Goal: Task Accomplishment & Management: Manage account settings

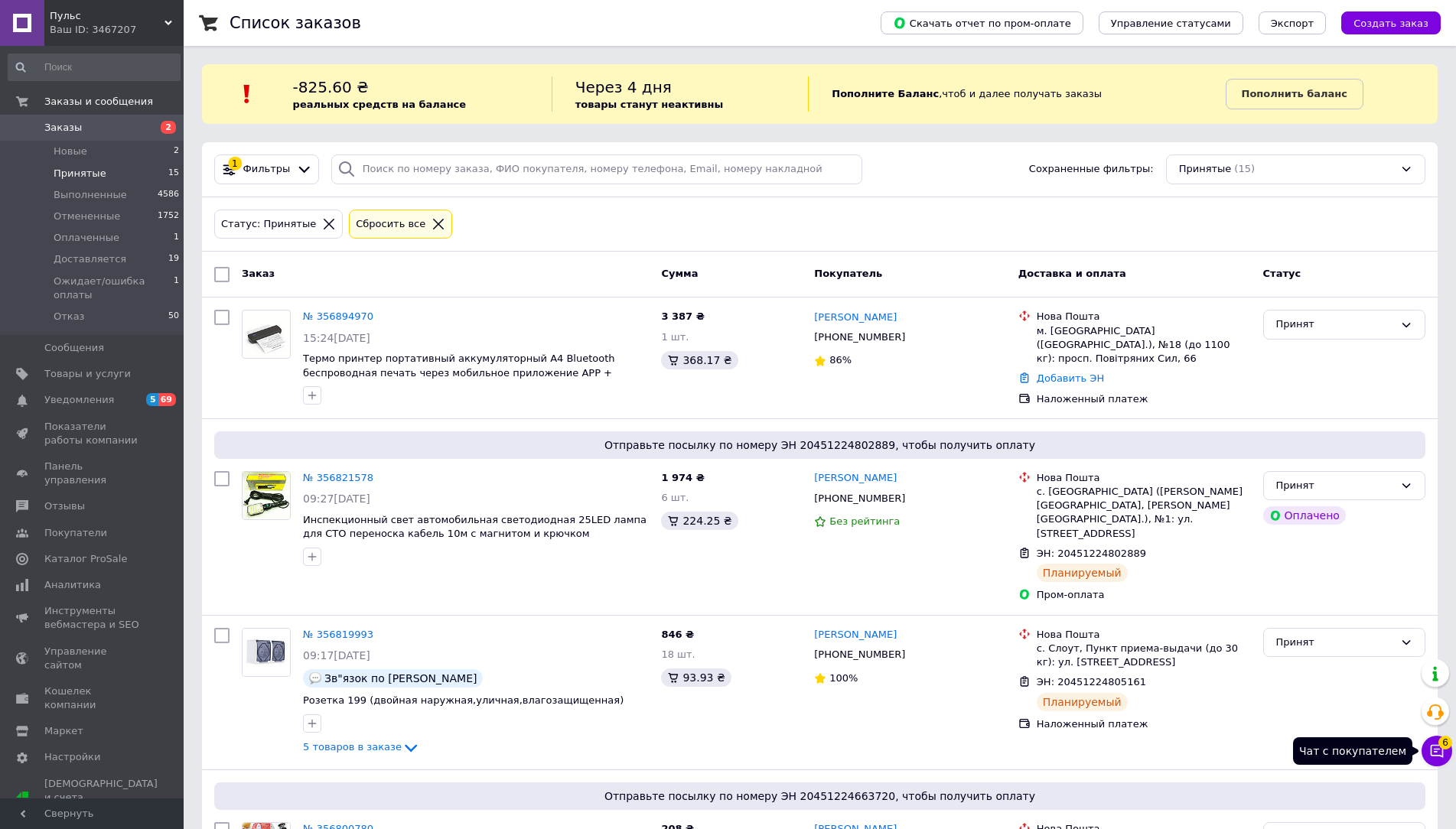
click at [1431, 745] on icon at bounding box center [1437, 752] width 15 height 15
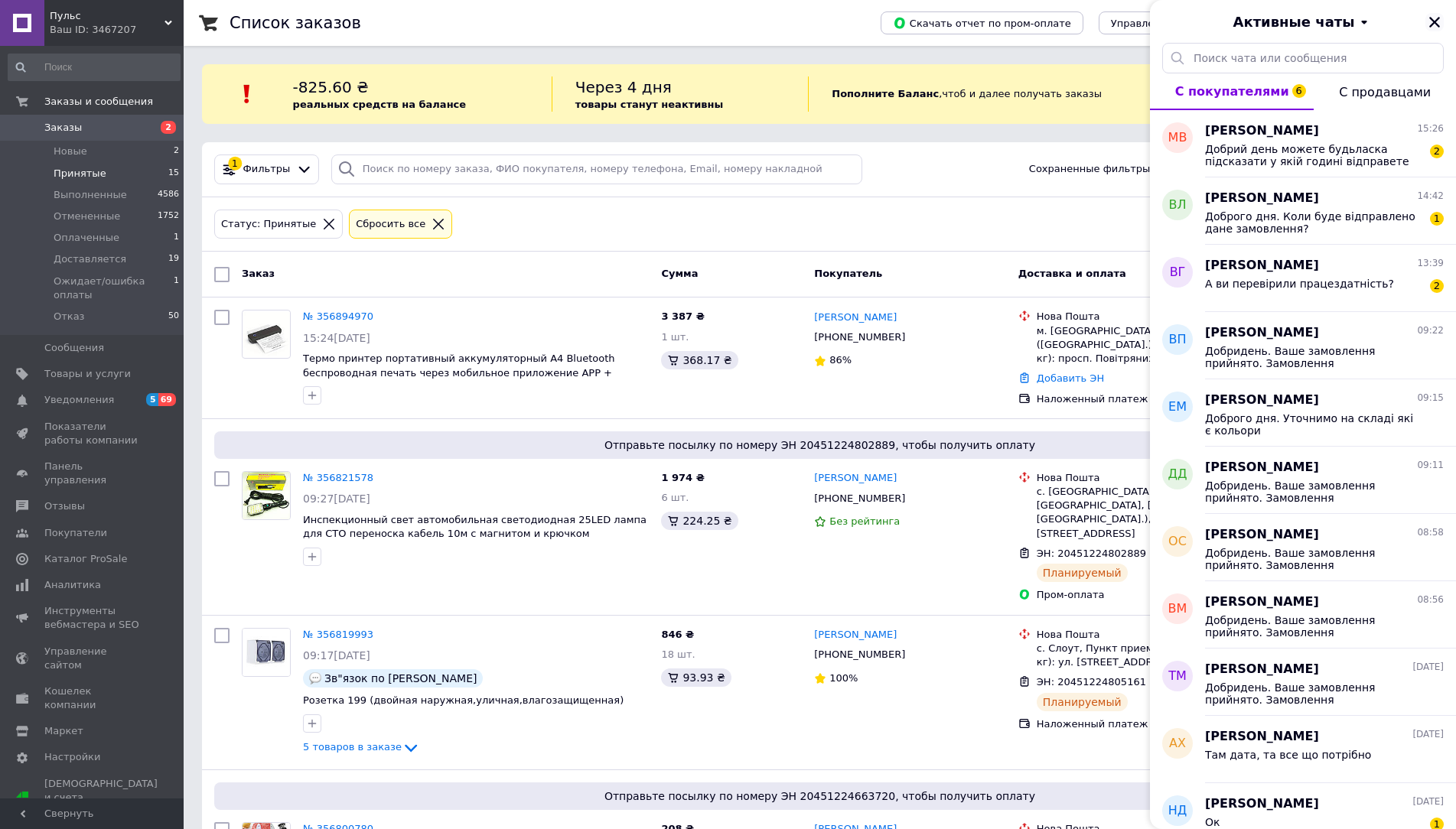
click at [1439, 15] on icon "Закрыть" at bounding box center [1435, 22] width 14 height 14
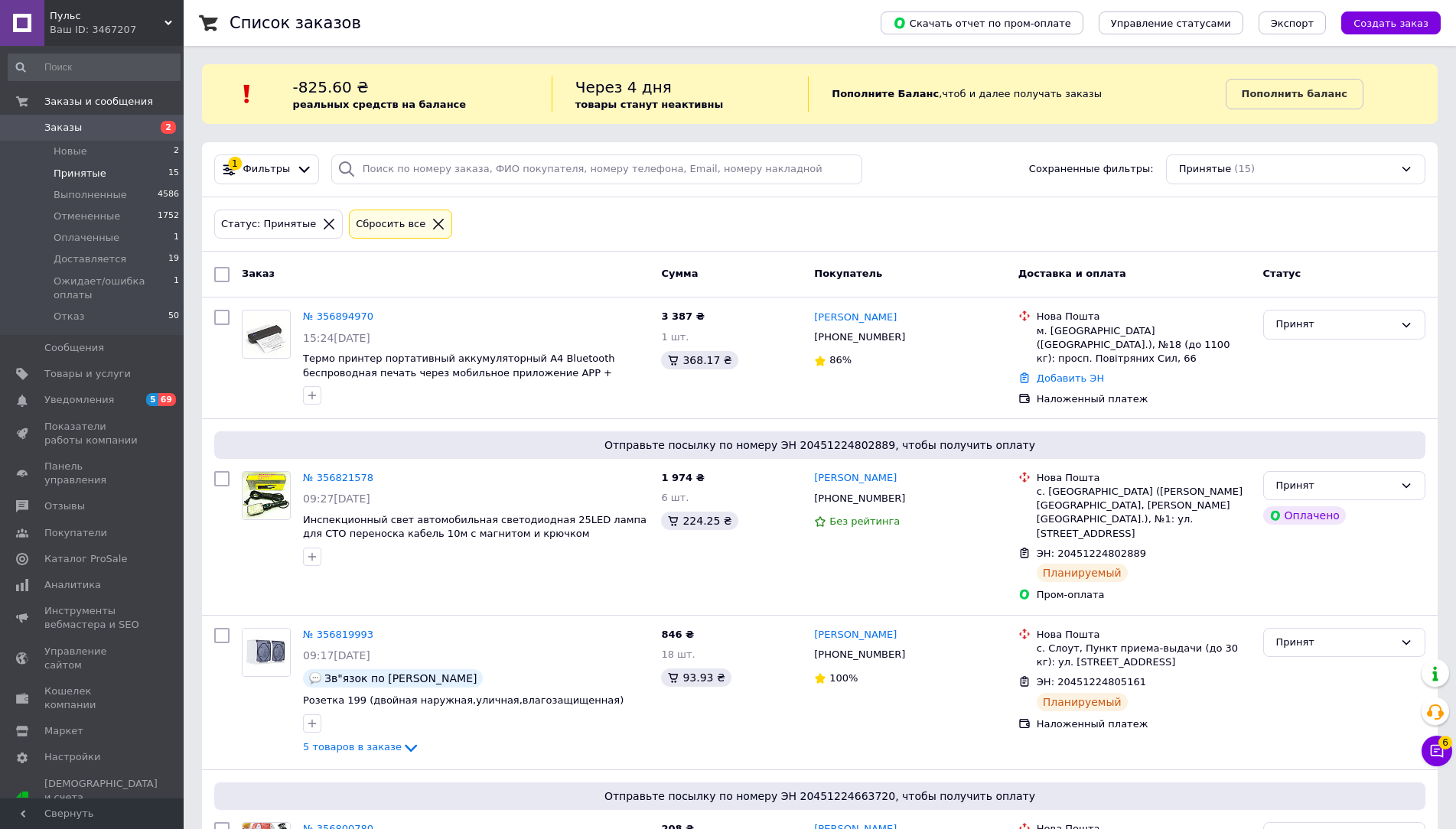
click at [303, 272] on div "Заказ" at bounding box center [445, 274] width 419 height 28
click at [342, 308] on div "№ 356894970" at bounding box center [338, 316] width 74 height 18
copy link "356894970"
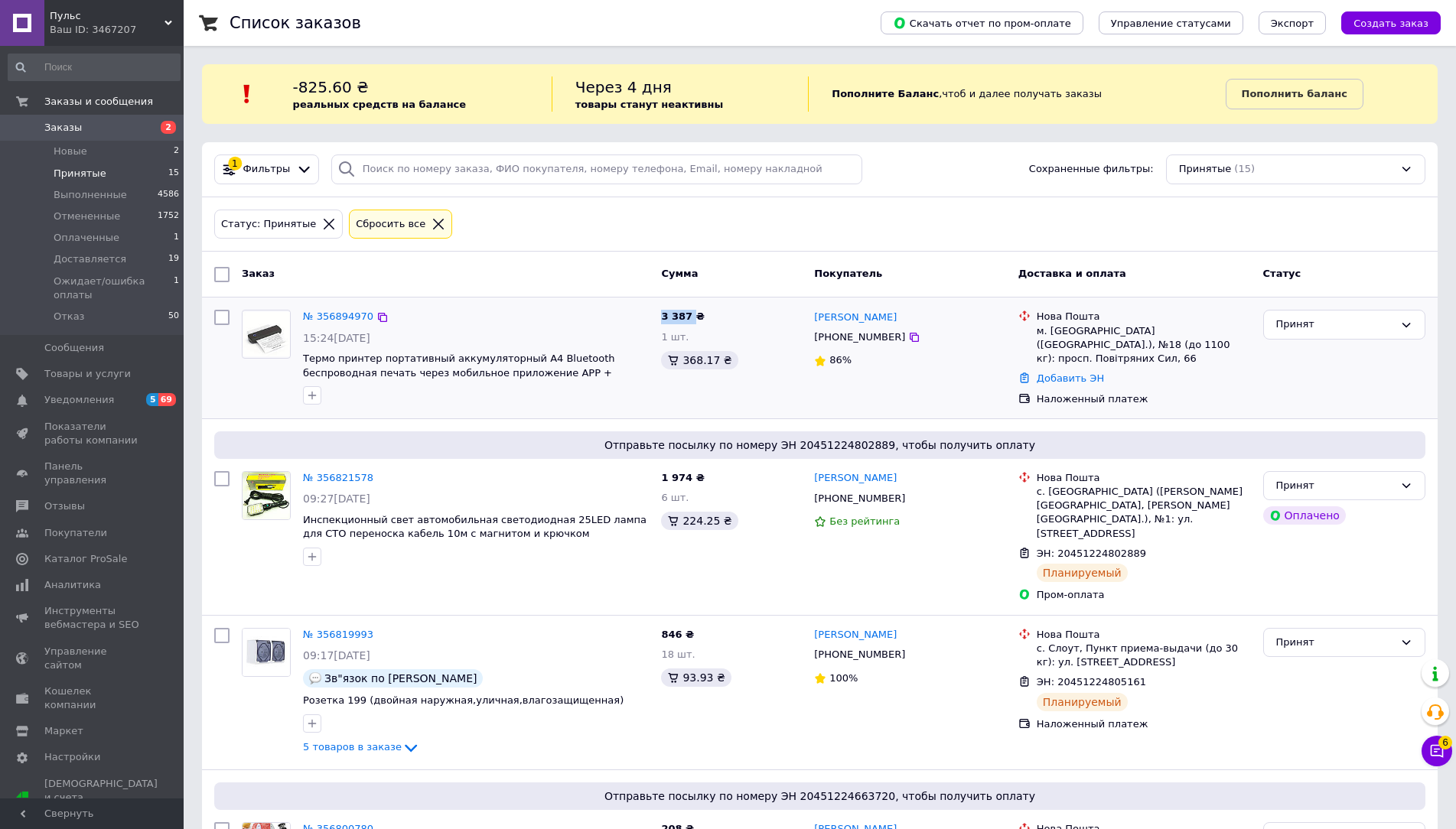
drag, startPoint x: 689, startPoint y: 315, endPoint x: 663, endPoint y: 315, distance: 26.0
click at [663, 315] on span "3 387 ₴" at bounding box center [683, 316] width 43 height 11
copy span "3 387"
click at [362, 313] on link "№ 356894970" at bounding box center [338, 316] width 71 height 11
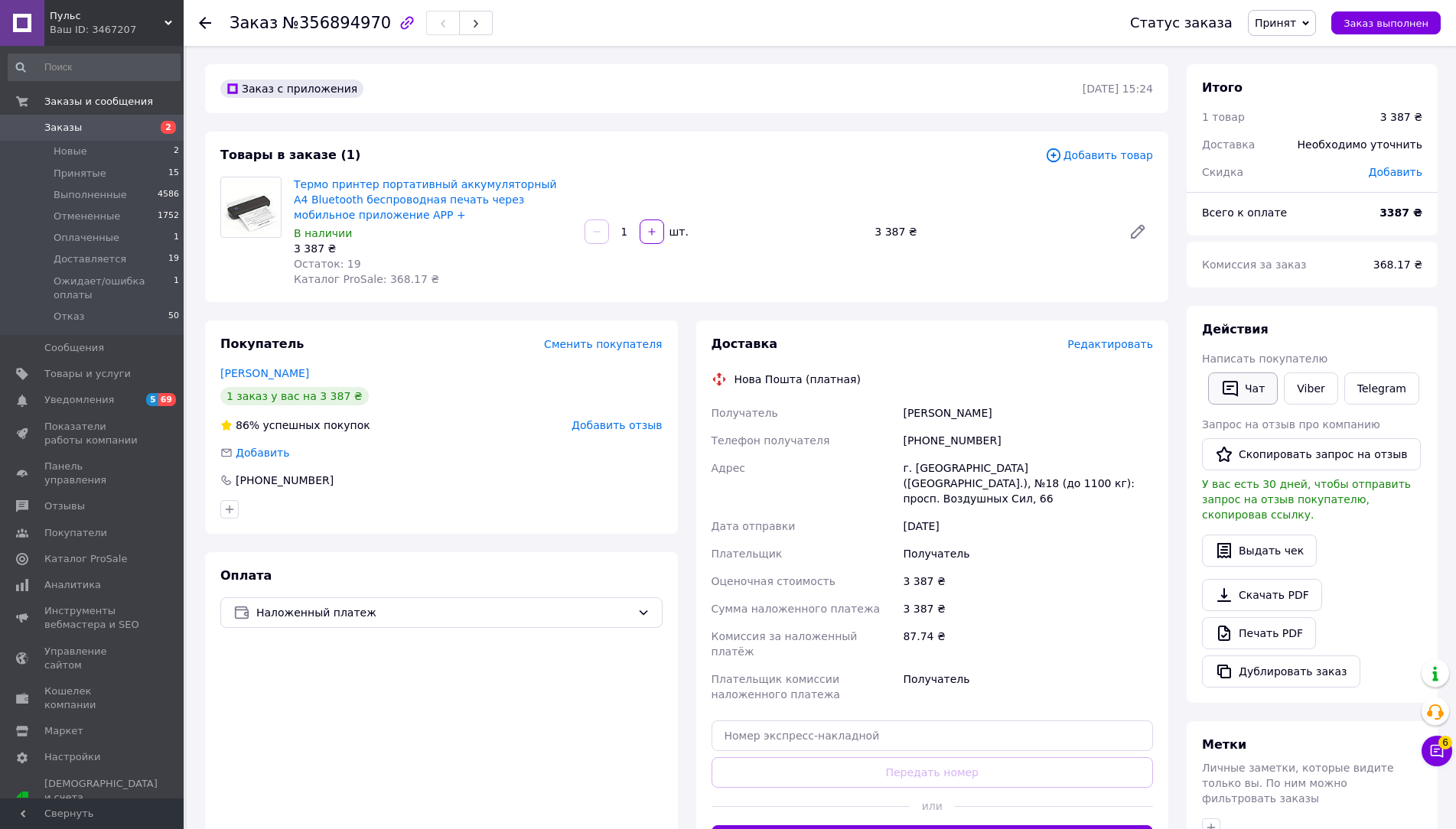
click at [1247, 393] on button "Чат" at bounding box center [1243, 388] width 70 height 32
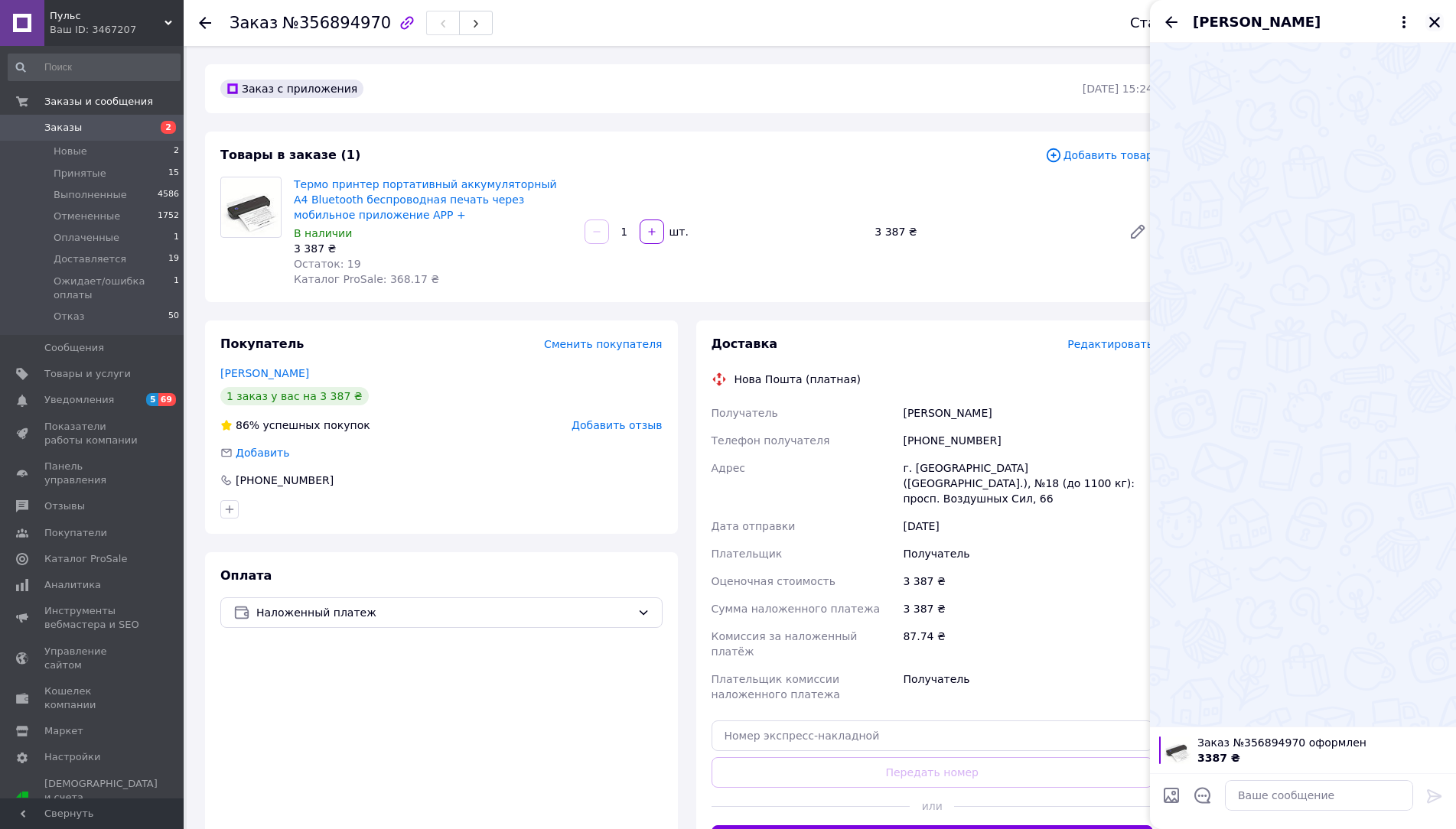
click at [1437, 30] on button "Закрыть" at bounding box center [1435, 22] width 18 height 18
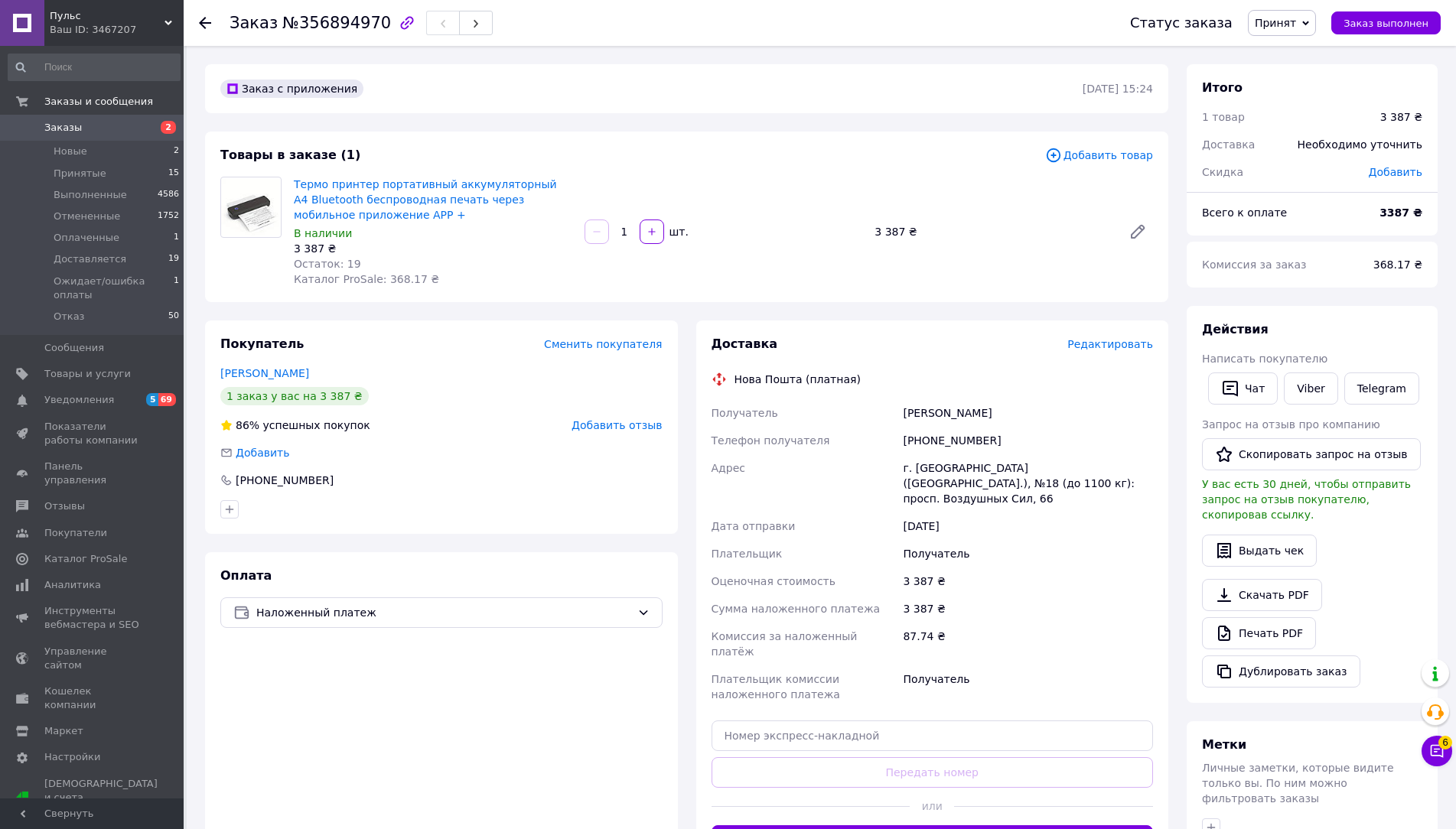
drag, startPoint x: 1002, startPoint y: 411, endPoint x: 904, endPoint y: 411, distance: 98.0
click at [904, 411] on div "Макарийчук Макс" at bounding box center [1028, 413] width 256 height 28
copy div "Макарийчук Макс"
click at [953, 436] on div "[PHONE_NUMBER]" at bounding box center [1028, 441] width 256 height 28
drag, startPoint x: 953, startPoint y: 436, endPoint x: 964, endPoint y: 437, distance: 11.0
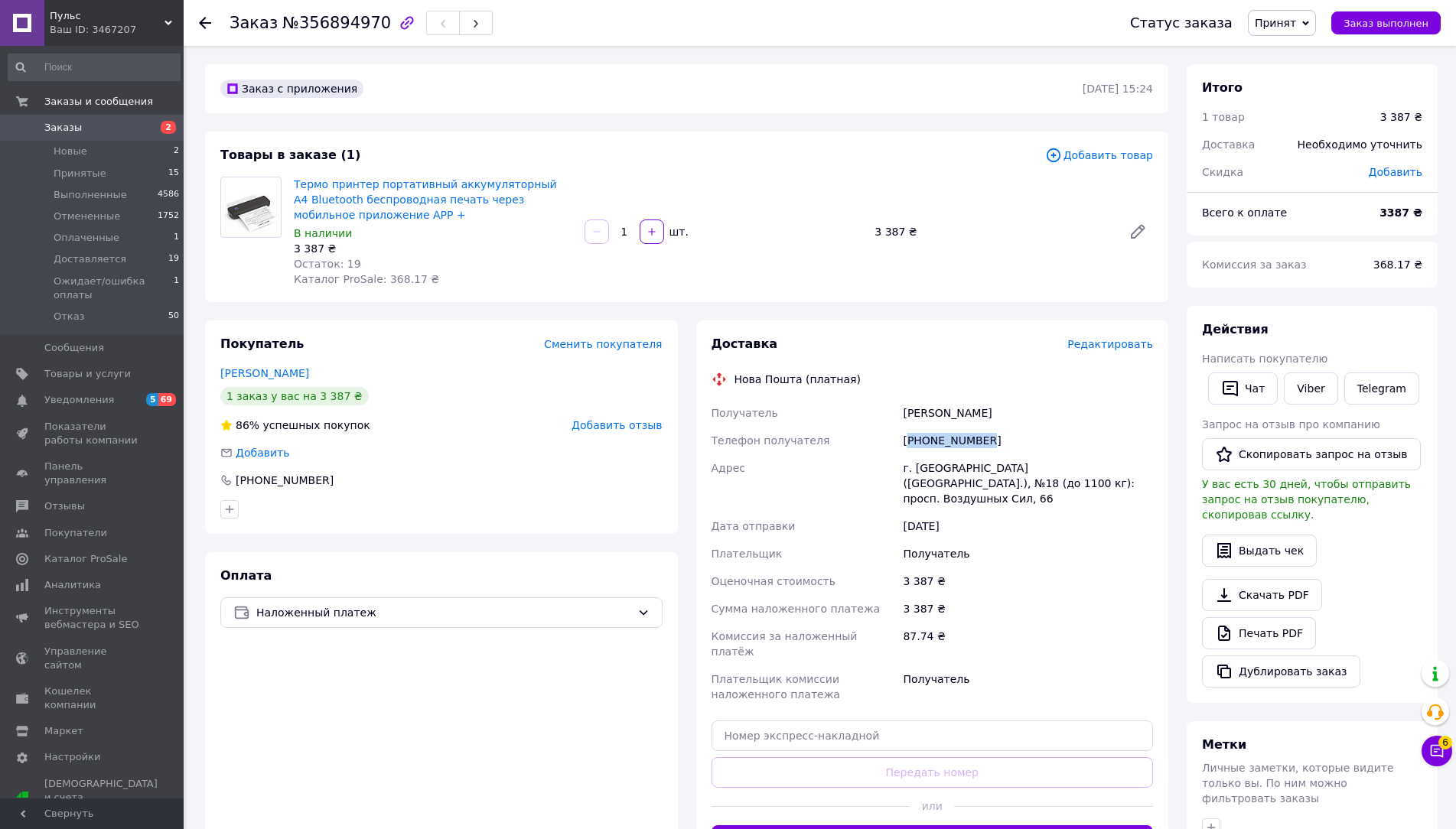
click at [953, 436] on div "[PHONE_NUMBER]" at bounding box center [1028, 441] width 256 height 28
copy div "380661202325"
click at [921, 466] on div "г. [GEOGRAPHIC_DATA] ([GEOGRAPHIC_DATA].), №18 (до 1100 кг): просп. Воздушных С…" at bounding box center [1028, 483] width 256 height 58
copy div "Киев"
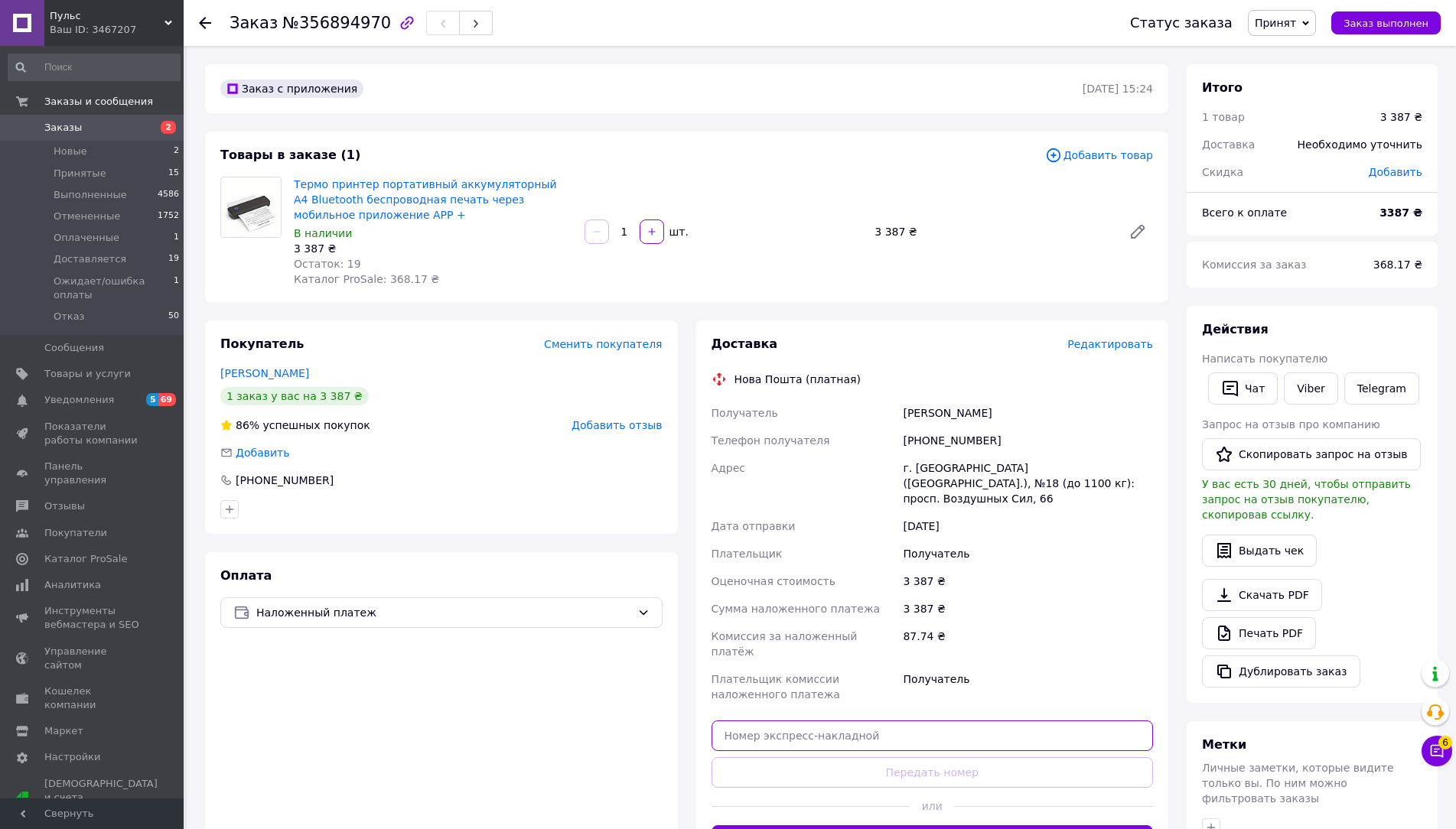
click at [913, 721] on input "text" at bounding box center [933, 736] width 442 height 31
paste input "20451225328867"
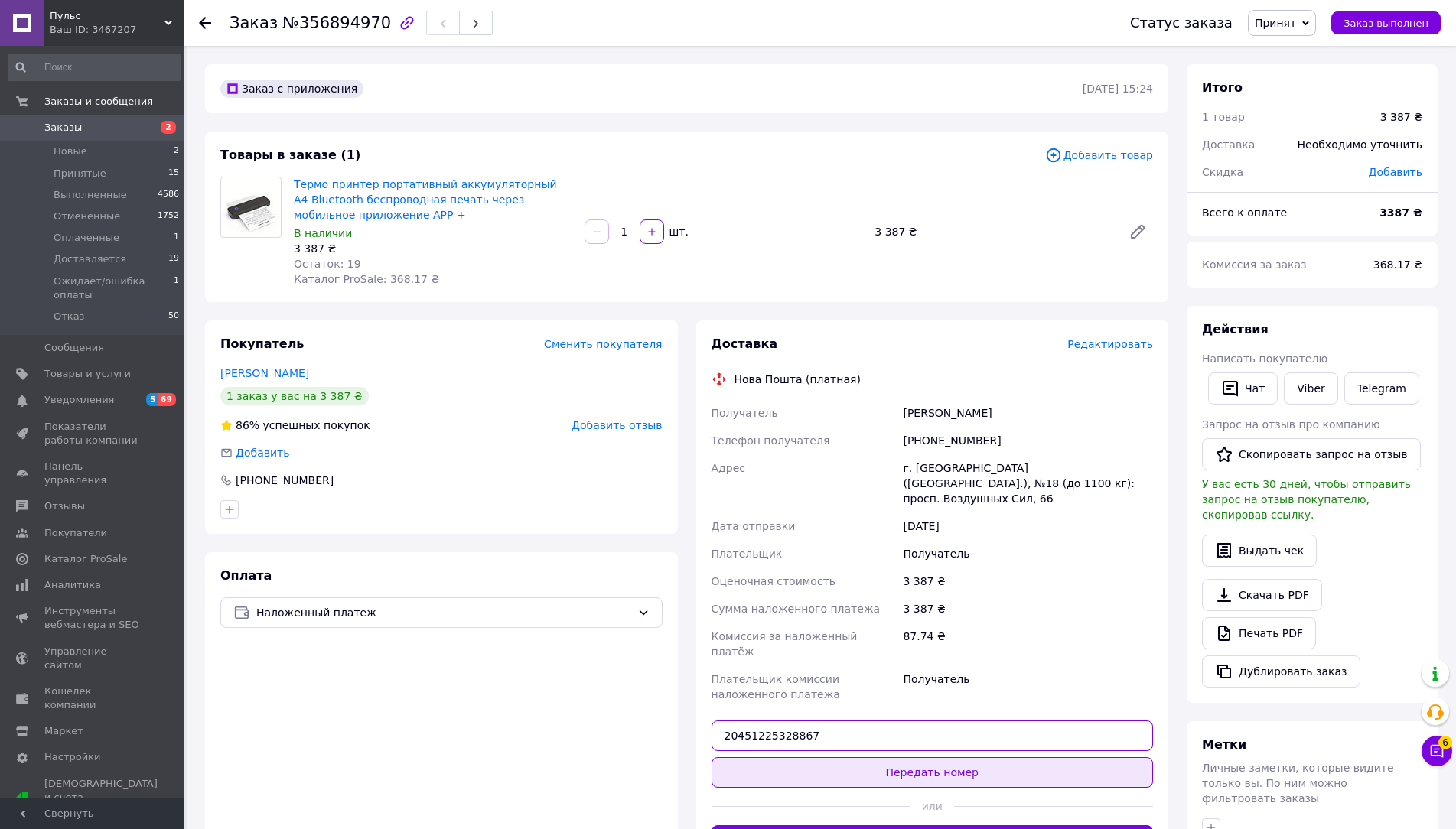
type input "20451225328867"
click at [943, 757] on button "Передать номер" at bounding box center [933, 772] width 442 height 31
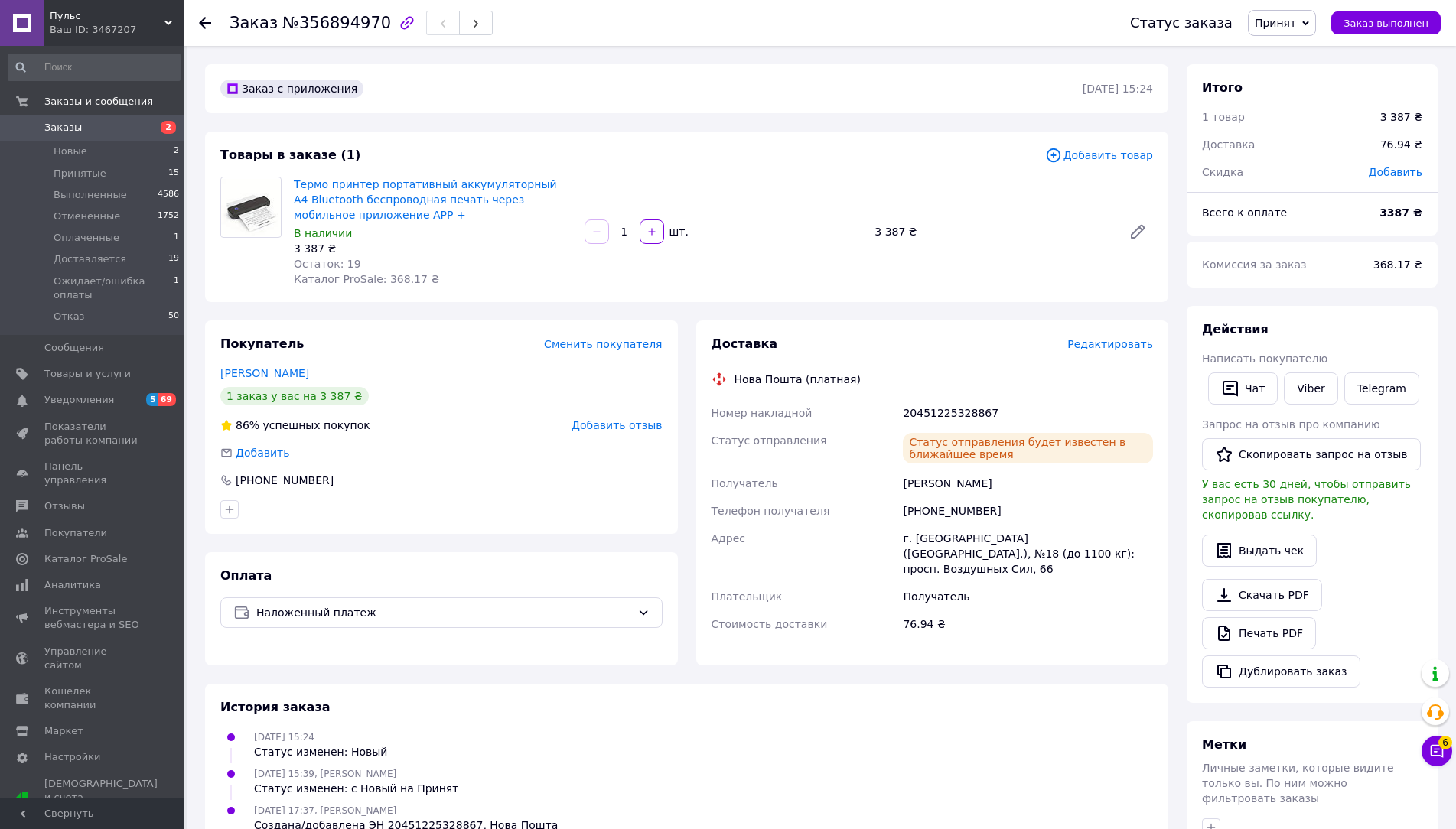
click at [201, 552] on div "Покупатель Сменить покупателя Макарийчук Макс 1 заказ у вас на 3 387 ₴ 86% успе…" at bounding box center [441, 493] width 491 height 345
click at [1251, 391] on button "Чат" at bounding box center [1243, 388] width 70 height 32
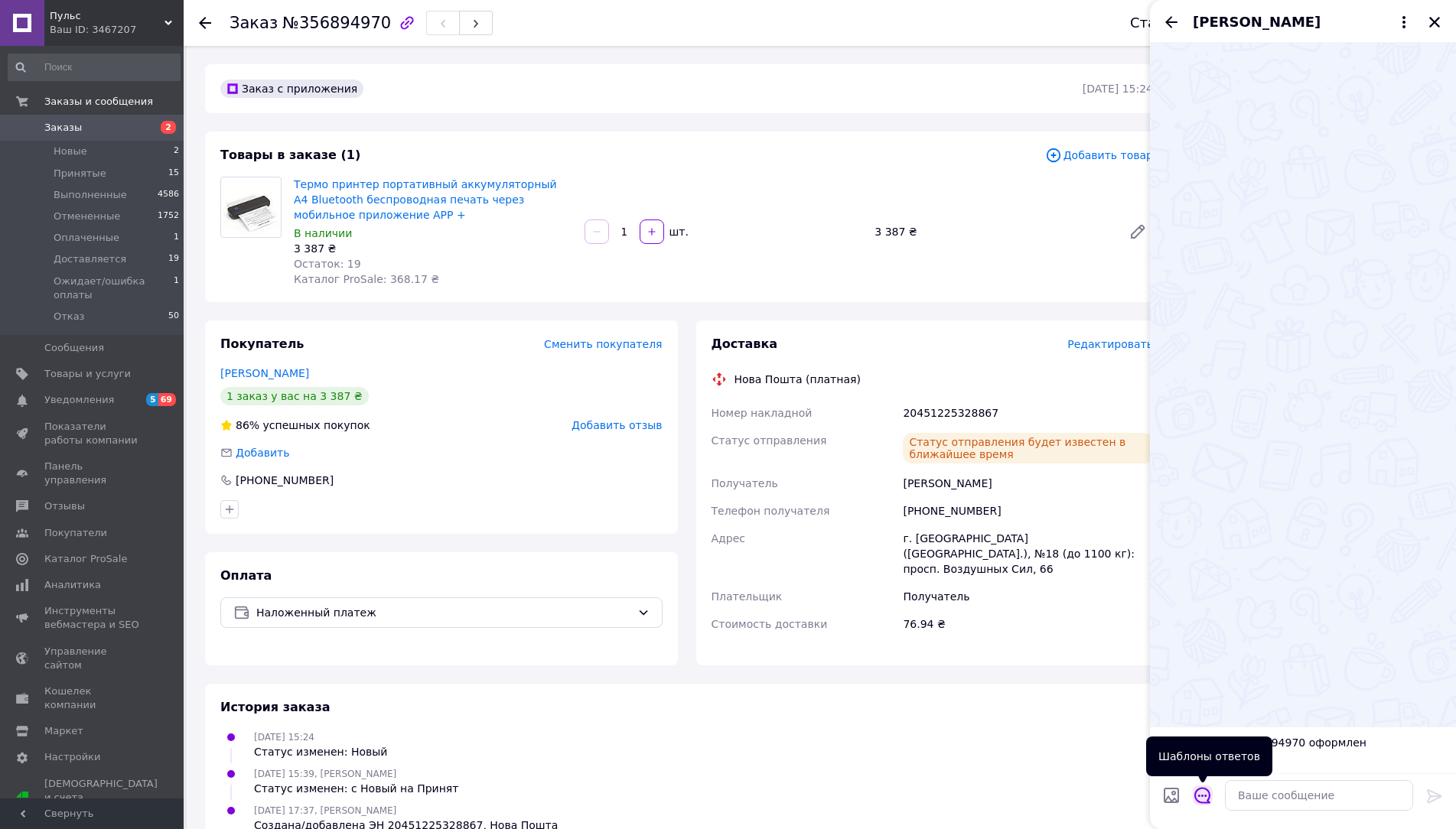
click at [1199, 791] on icon "Открыть шаблоны ответов" at bounding box center [1203, 795] width 17 height 17
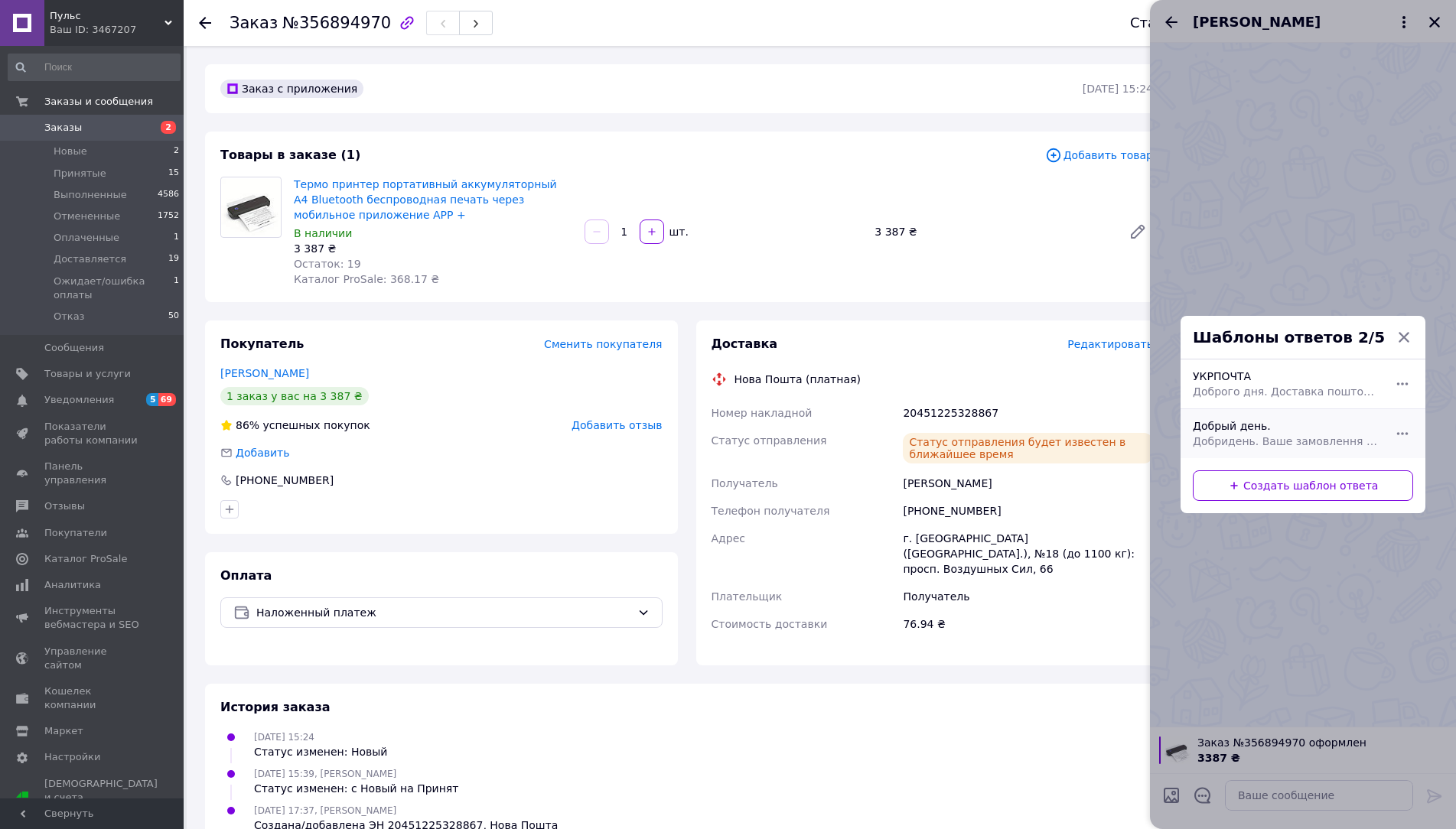
click at [1235, 437] on span "Добридень. Ваше замовлення прийнято. Замовлення відправляються в строк до 6 роб…" at bounding box center [1287, 441] width 187 height 15
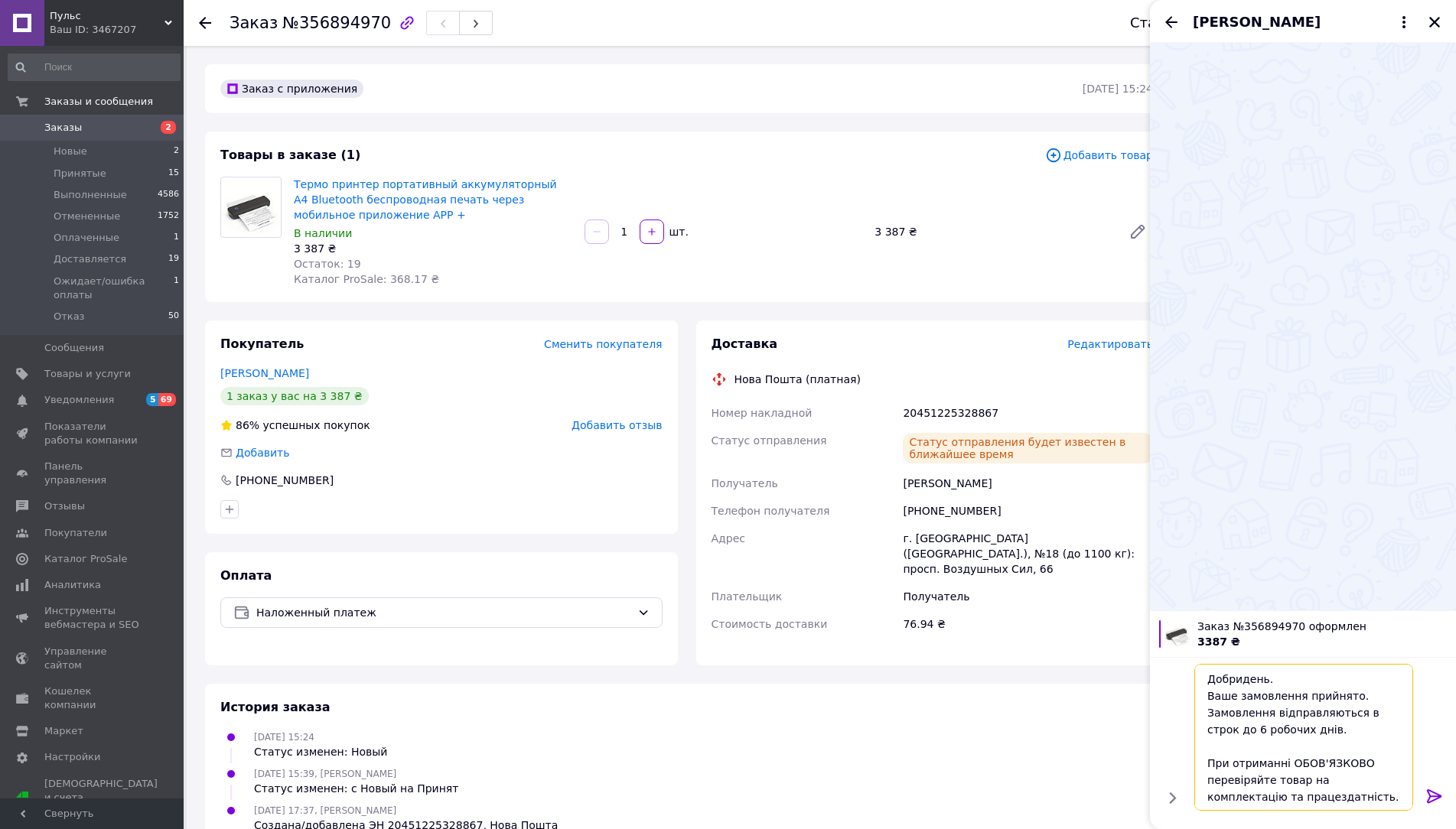
drag, startPoint x: 1300, startPoint y: 729, endPoint x: 1182, endPoint y: 712, distance: 119.2
click at [1182, 712] on div "Добридень. Ваше замовлення прийнято. Замовлення відправляються в строк до 6 роб…" at bounding box center [1303, 738] width 293 height 159
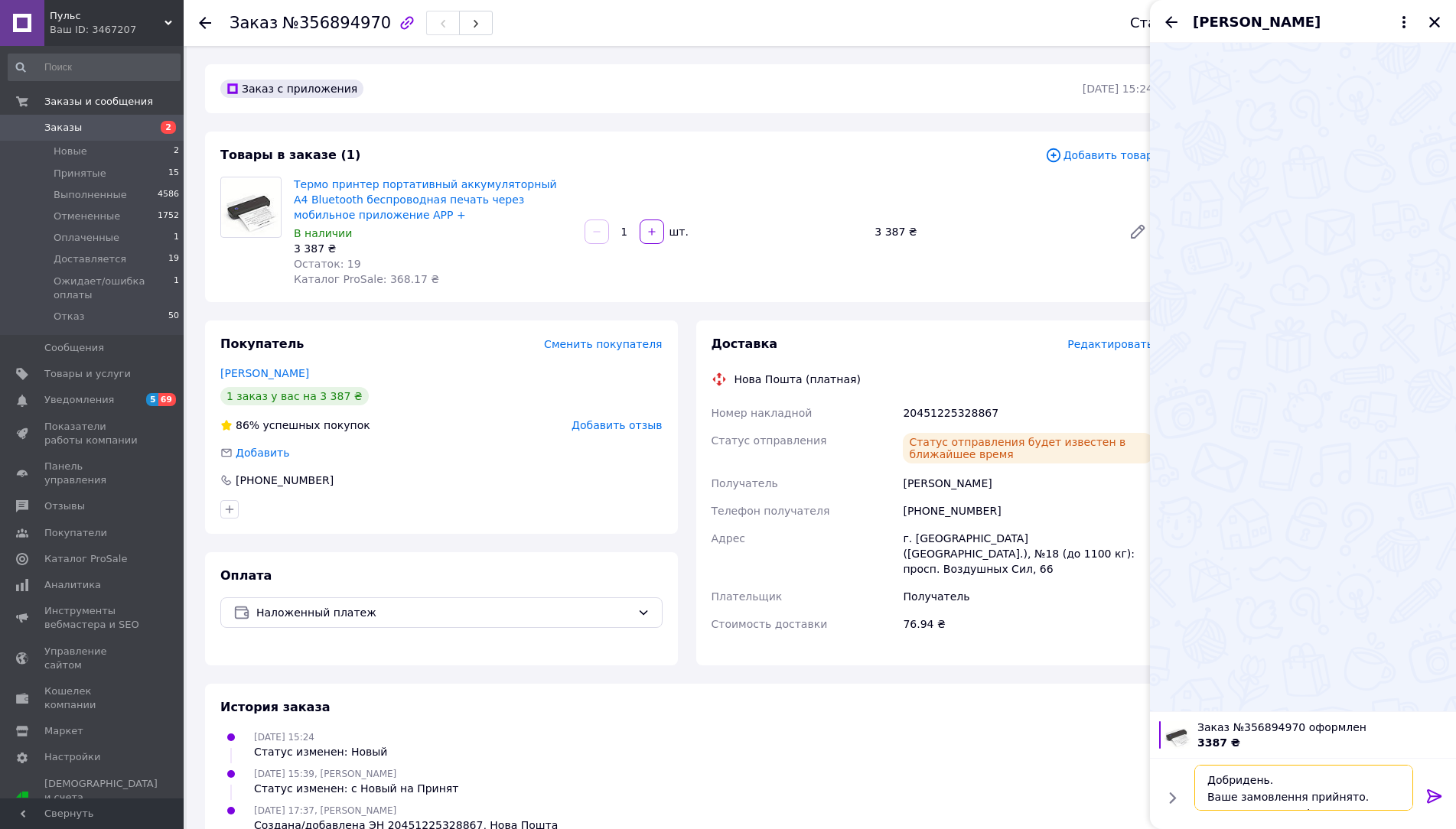
scroll to position [11, 0]
type textarea "Добридень. Ваше замовлення прийнято."
click at [1431, 800] on icon at bounding box center [1434, 796] width 15 height 14
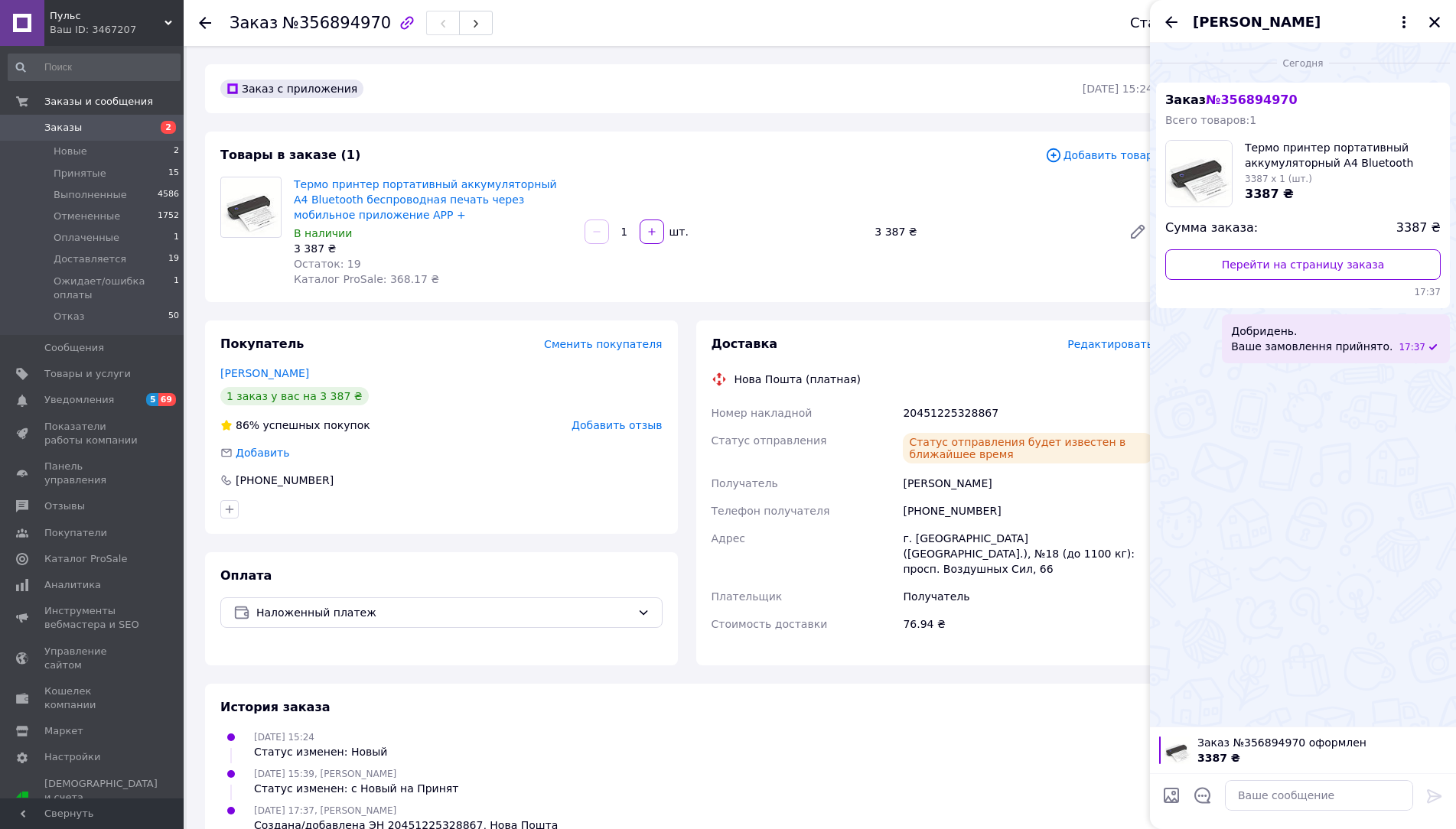
click at [1444, 21] on div "Макс Макарийчук" at bounding box center [1303, 21] width 306 height 43
click at [1434, 25] on icon "Закрыть" at bounding box center [1435, 22] width 14 height 14
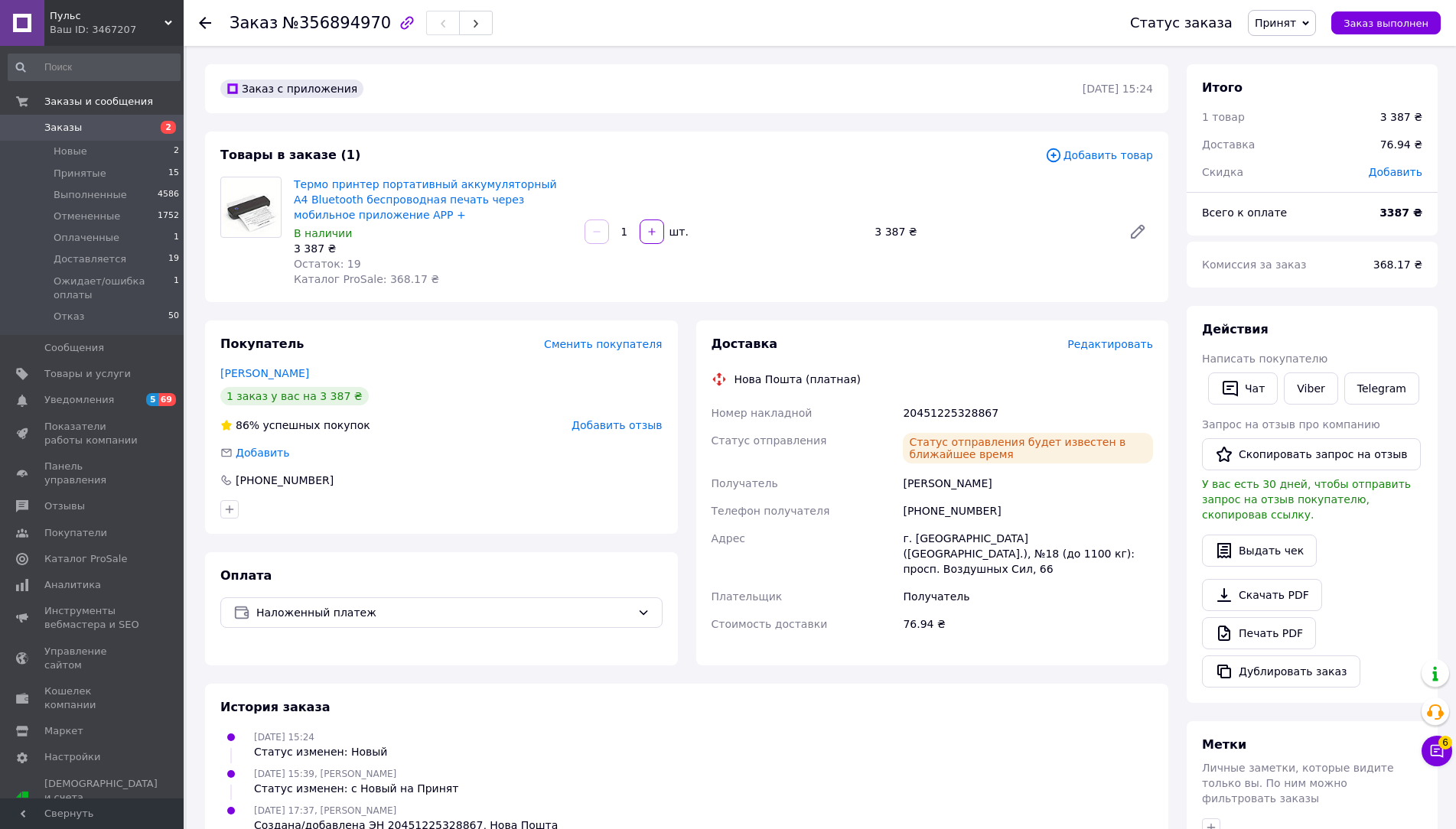
click at [197, 21] on div "Заказ №356894970 Статус заказа Принят Выполнен Отменен Оплаченный Доставляется …" at bounding box center [820, 23] width 1272 height 46
click at [205, 24] on use at bounding box center [205, 23] width 12 height 12
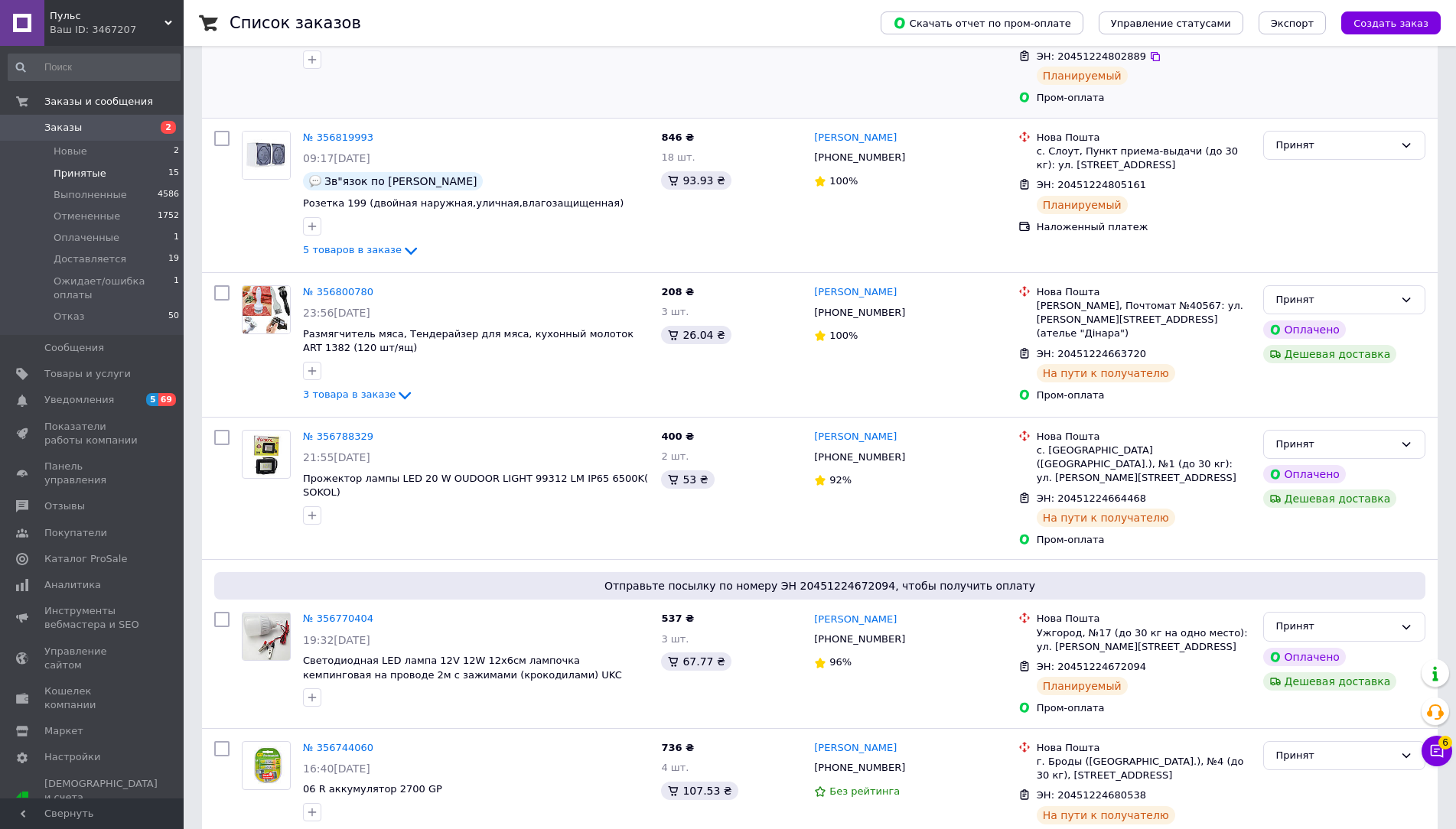
scroll to position [536, 0]
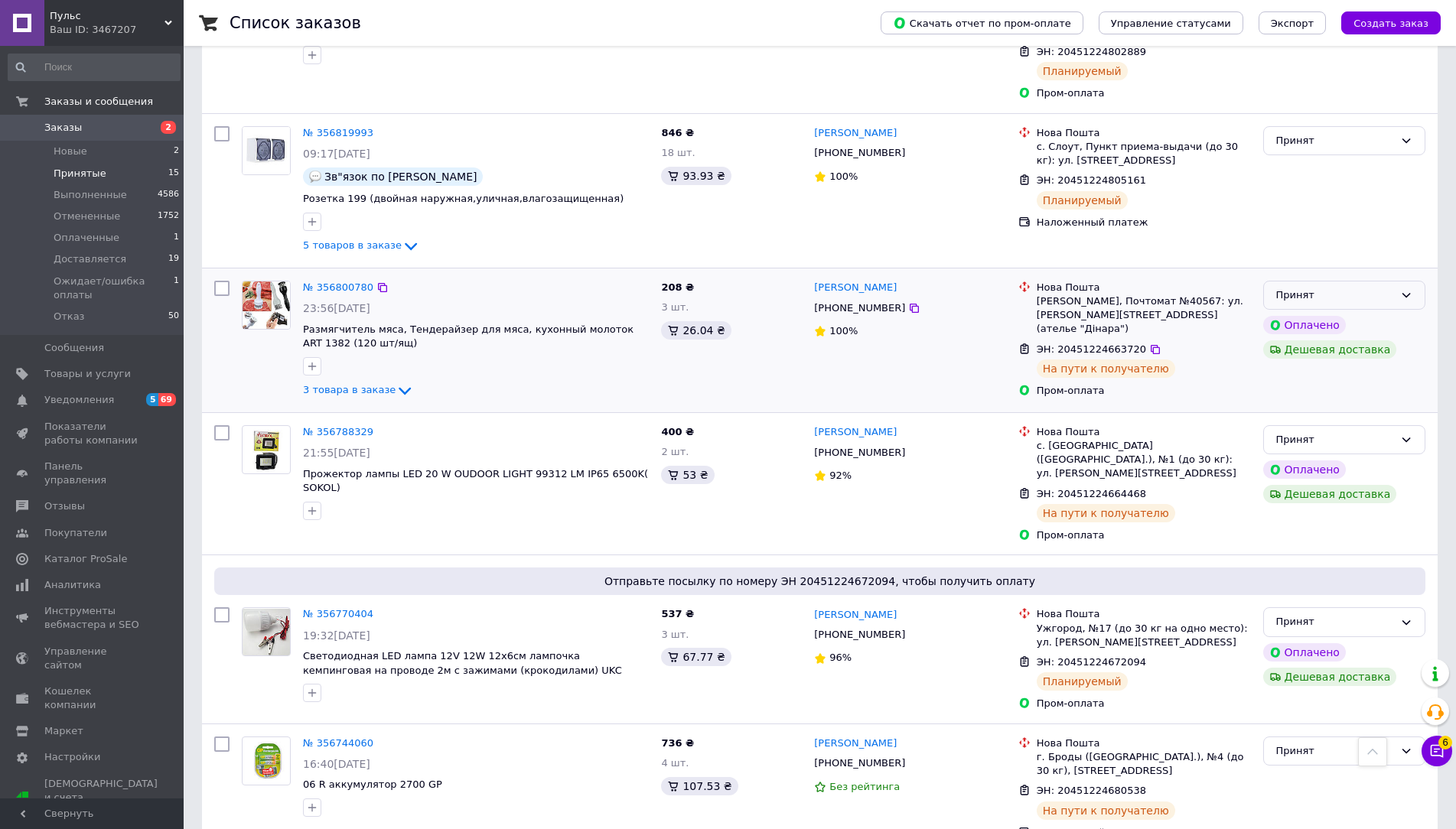
click at [1390, 287] on div "Принят" at bounding box center [1335, 295] width 118 height 16
click at [1340, 397] on li "Доставляется" at bounding box center [1344, 411] width 161 height 28
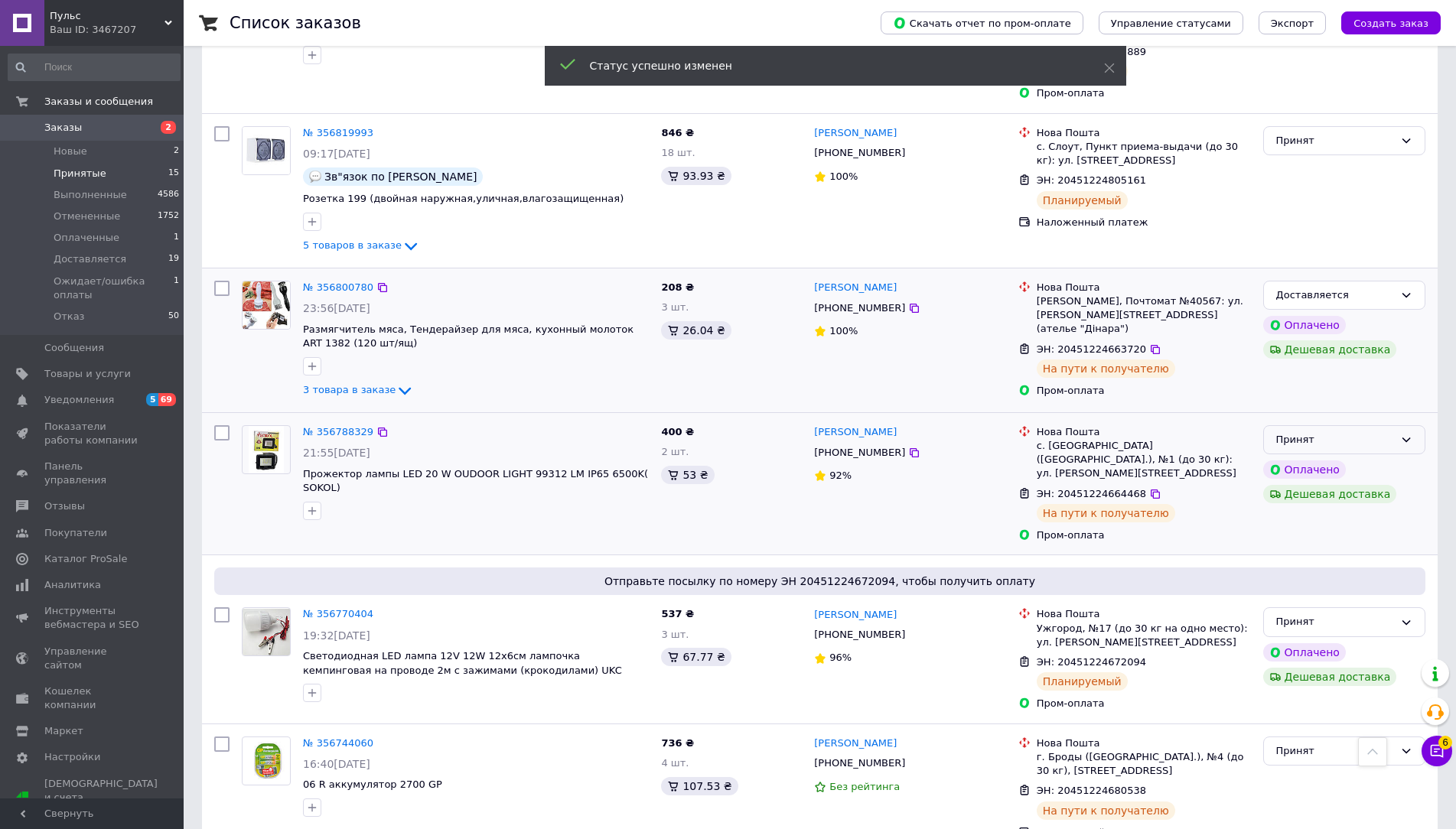
click at [1340, 425] on div "Принят" at bounding box center [1344, 440] width 162 height 30
click at [1318, 542] on li "Доставляется" at bounding box center [1344, 555] width 161 height 28
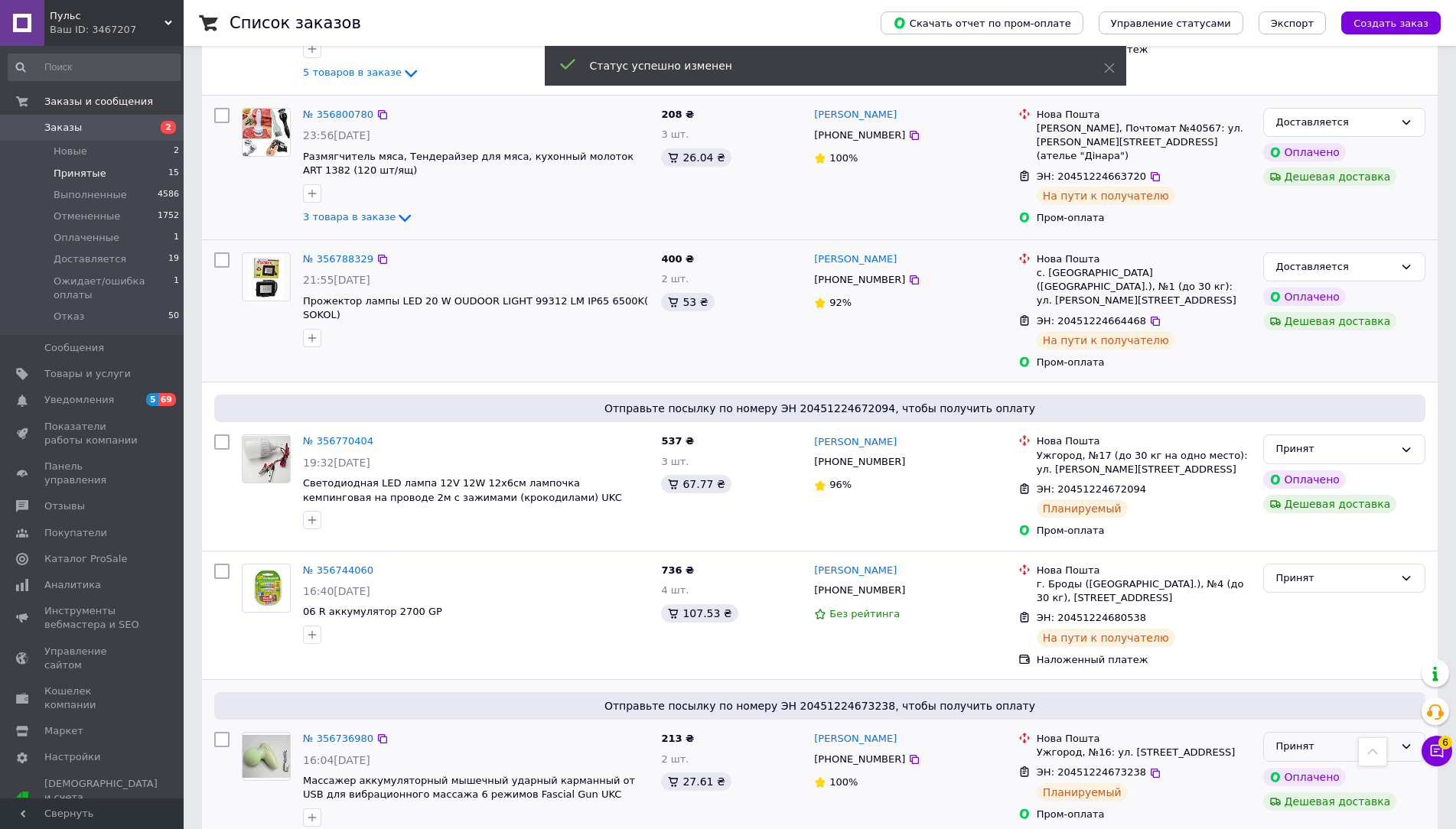
scroll to position [765, 0]
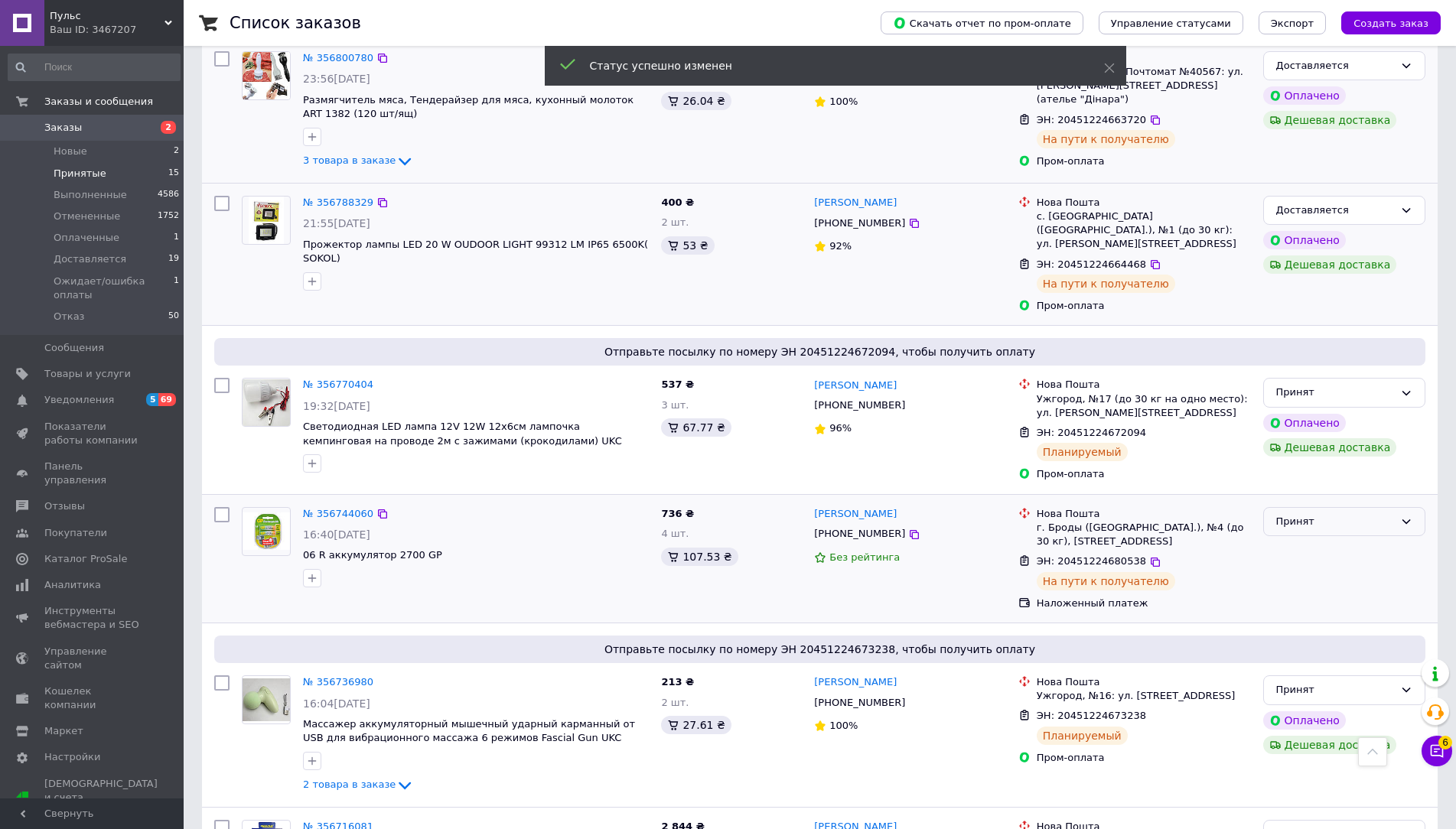
click at [1312, 514] on div "Принят" at bounding box center [1335, 522] width 118 height 16
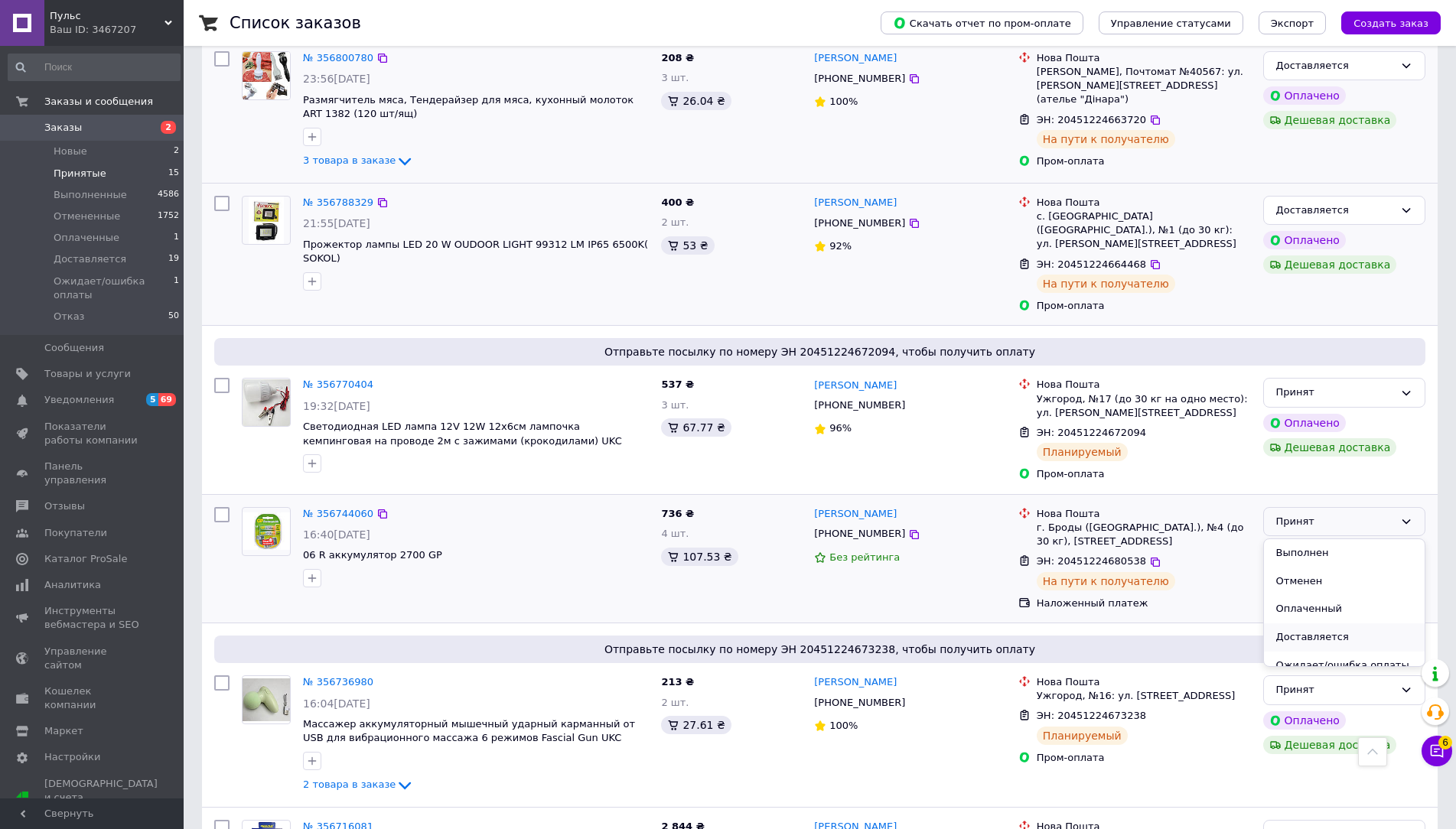
click at [1307, 624] on li "Доставляется" at bounding box center [1344, 637] width 161 height 28
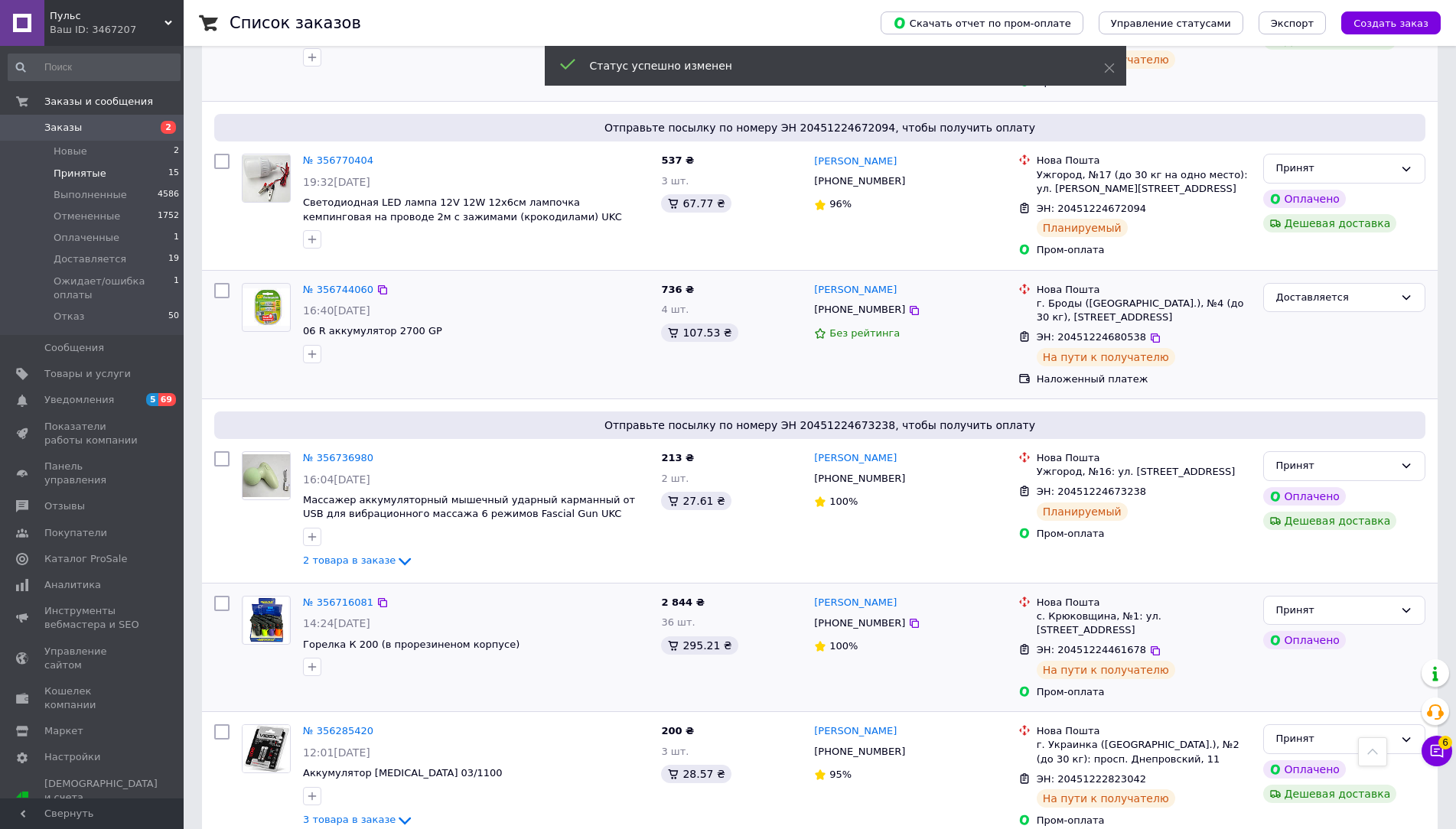
scroll to position [982, 0]
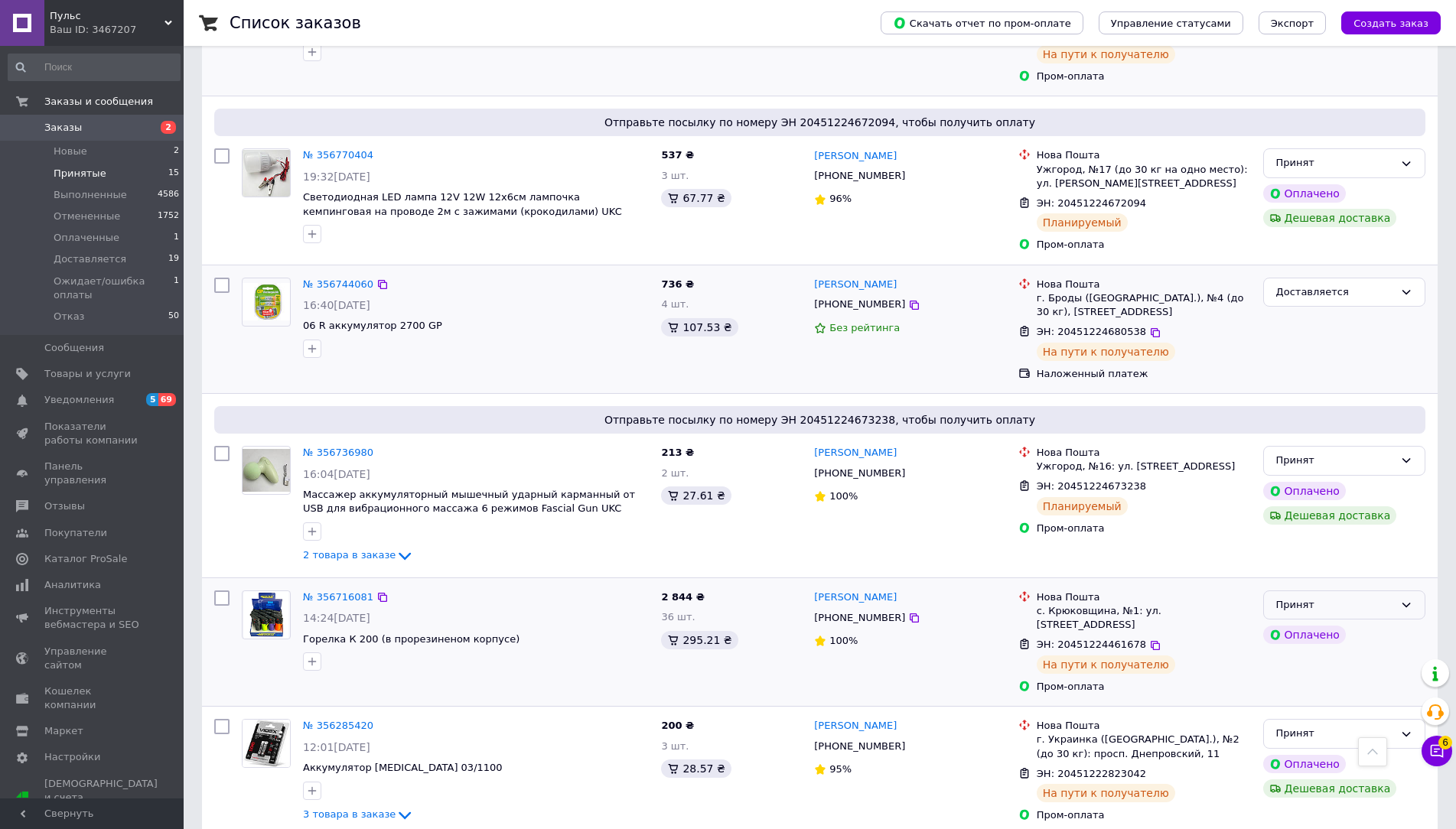
click at [1352, 598] on div "Принят" at bounding box center [1335, 605] width 118 height 16
click at [1304, 707] on li "Доставляется" at bounding box center [1344, 721] width 161 height 28
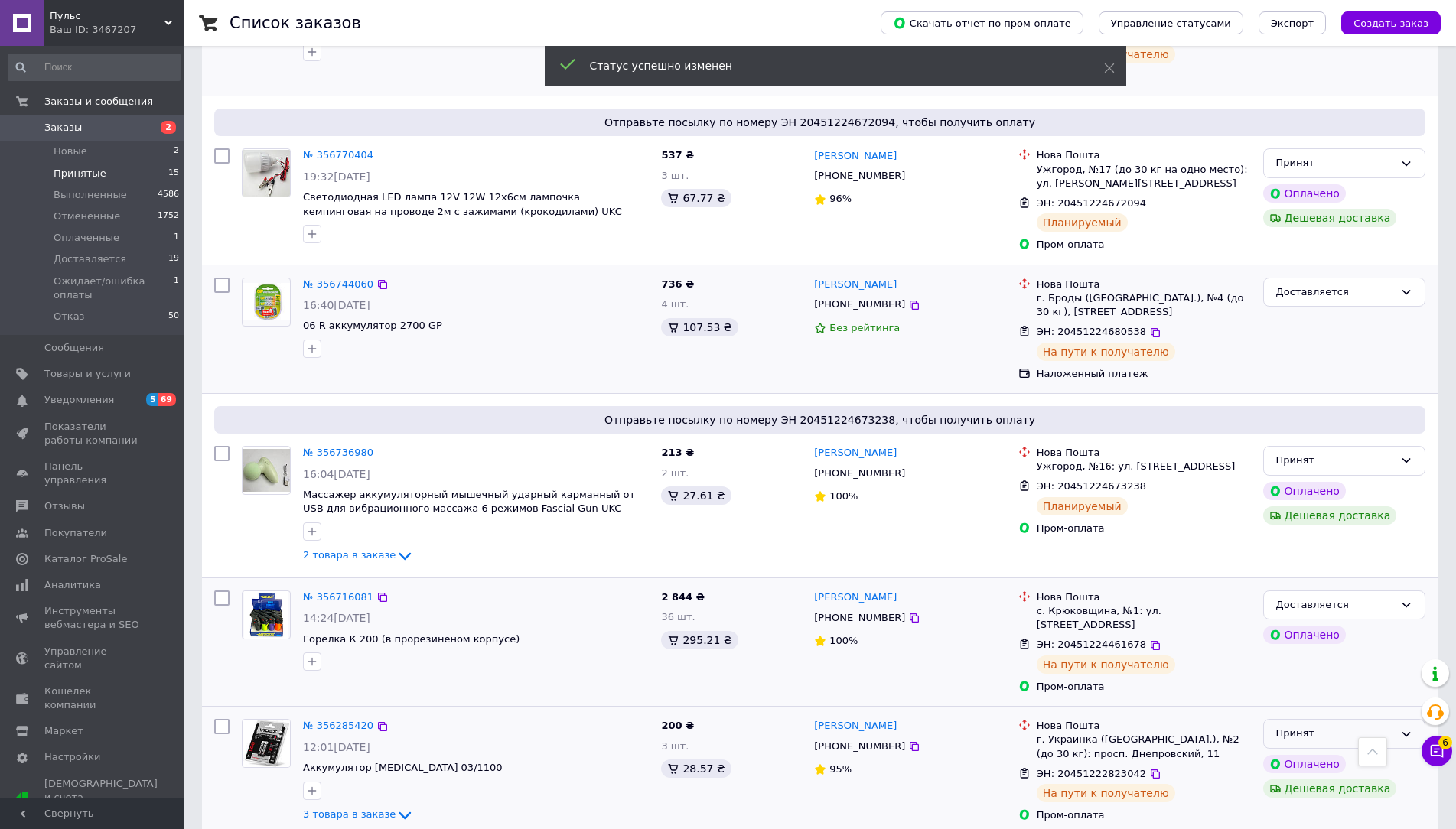
click at [1303, 726] on div "Принят" at bounding box center [1335, 734] width 118 height 16
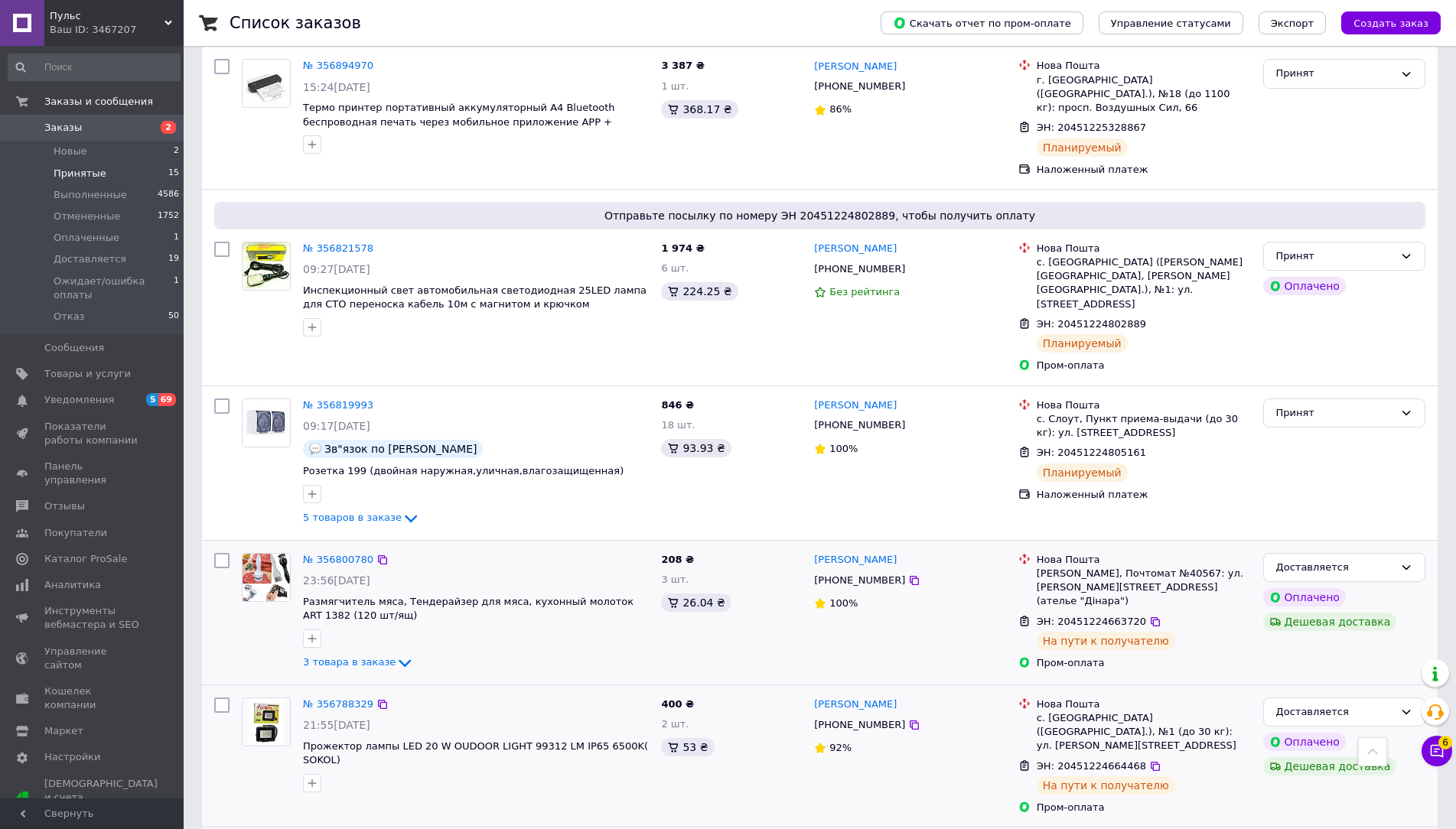
scroll to position [249, 0]
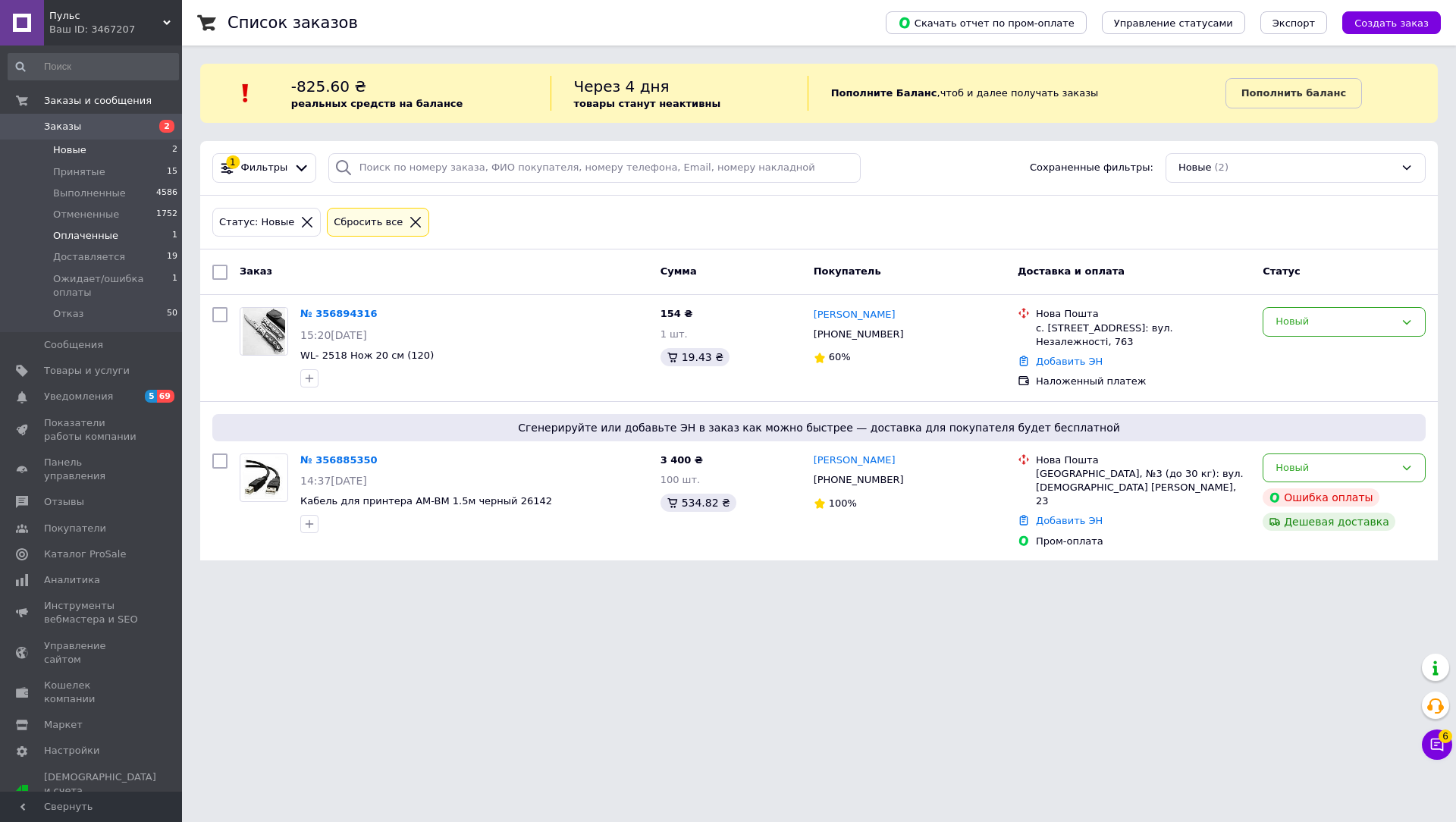
click at [125, 238] on li "Оплаченные 1" at bounding box center [93, 236] width 187 height 21
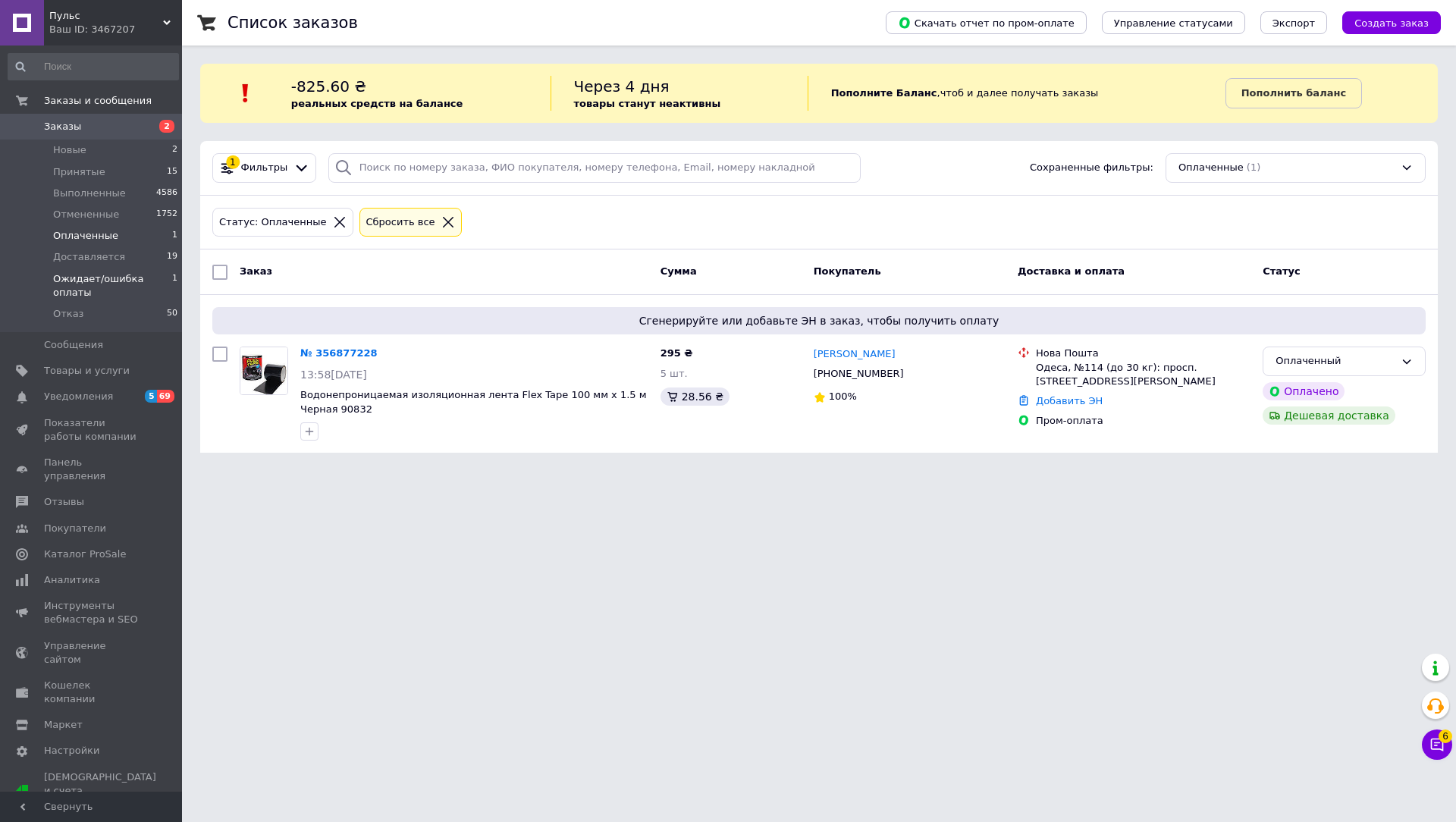
click at [168, 282] on li "Ожидает/ошибка оплаты 1" at bounding box center [93, 286] width 187 height 35
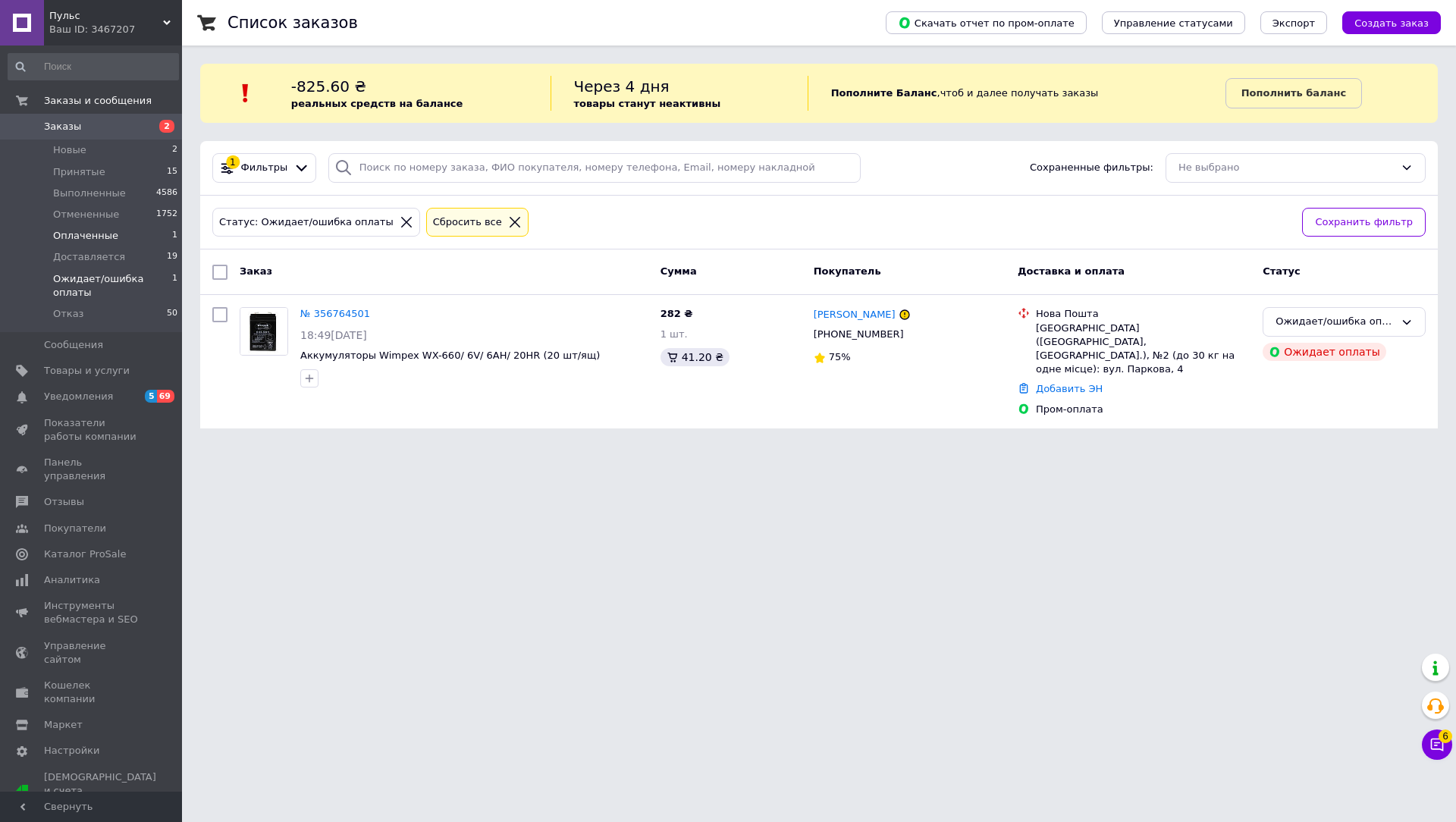
click at [127, 240] on li "Оплаченные 1" at bounding box center [93, 236] width 187 height 21
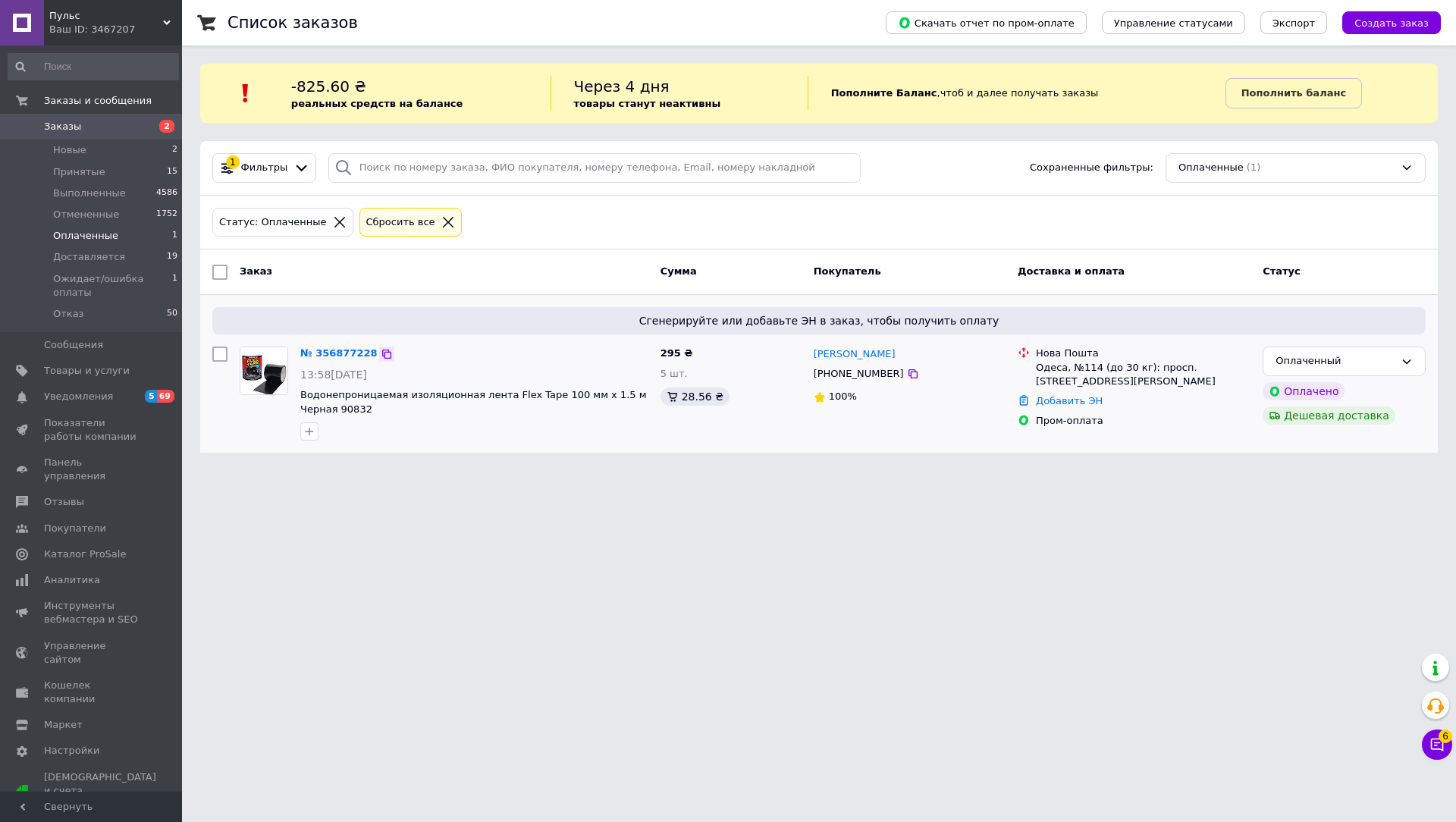
click at [382, 352] on icon at bounding box center [387, 354] width 9 height 9
drag, startPoint x: 264, startPoint y: 561, endPoint x: 294, endPoint y: 545, distance: 34.0
click at [269, 471] on html "Пульс Ваш ID: 3467207 Сайт Пульс Кабинет покупателя Проверить состояние системы…" at bounding box center [728, 236] width 1456 height 471
click at [336, 347] on link "№ 356877228" at bounding box center [339, 353] width 77 height 11
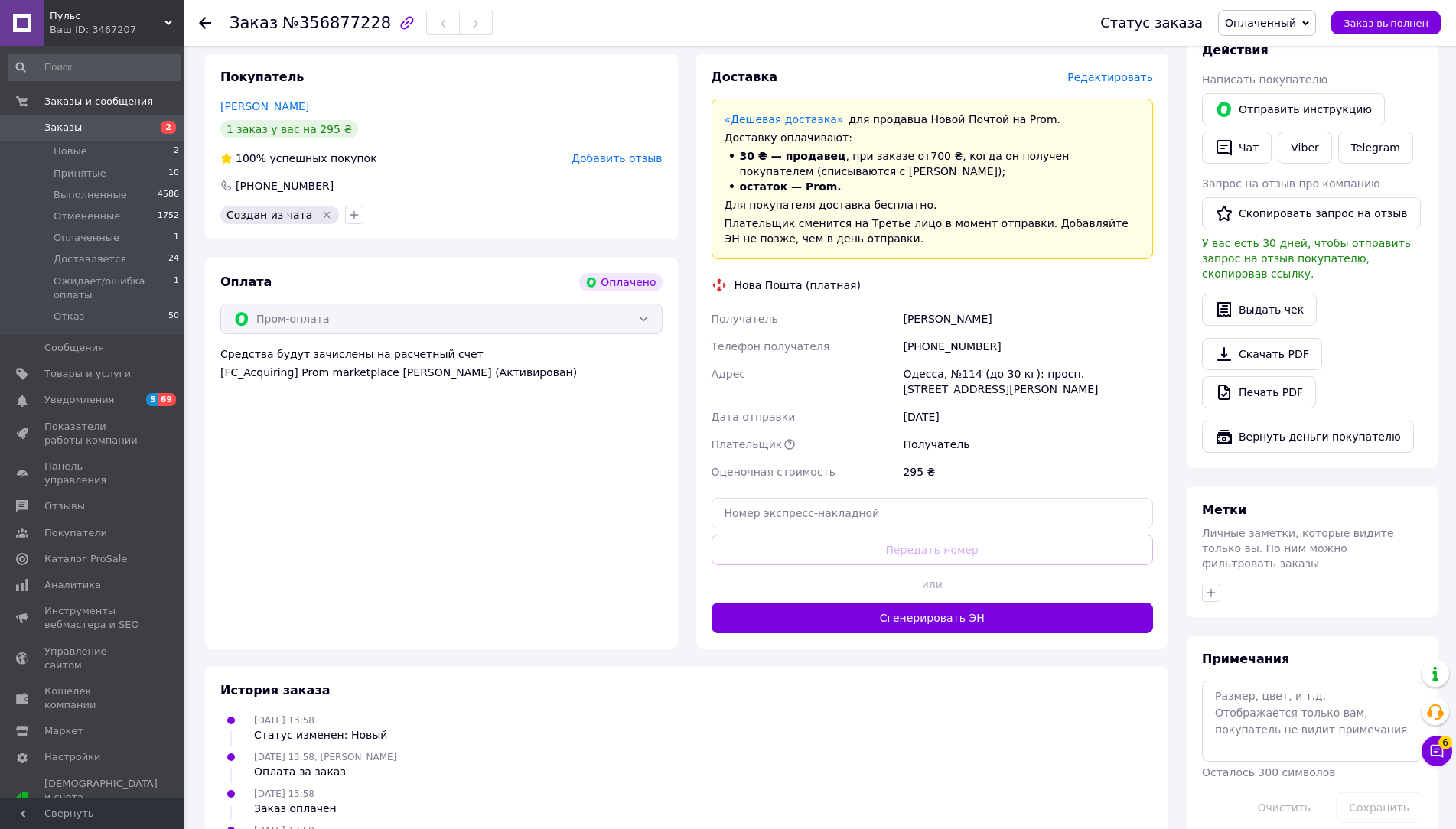
scroll to position [306, 0]
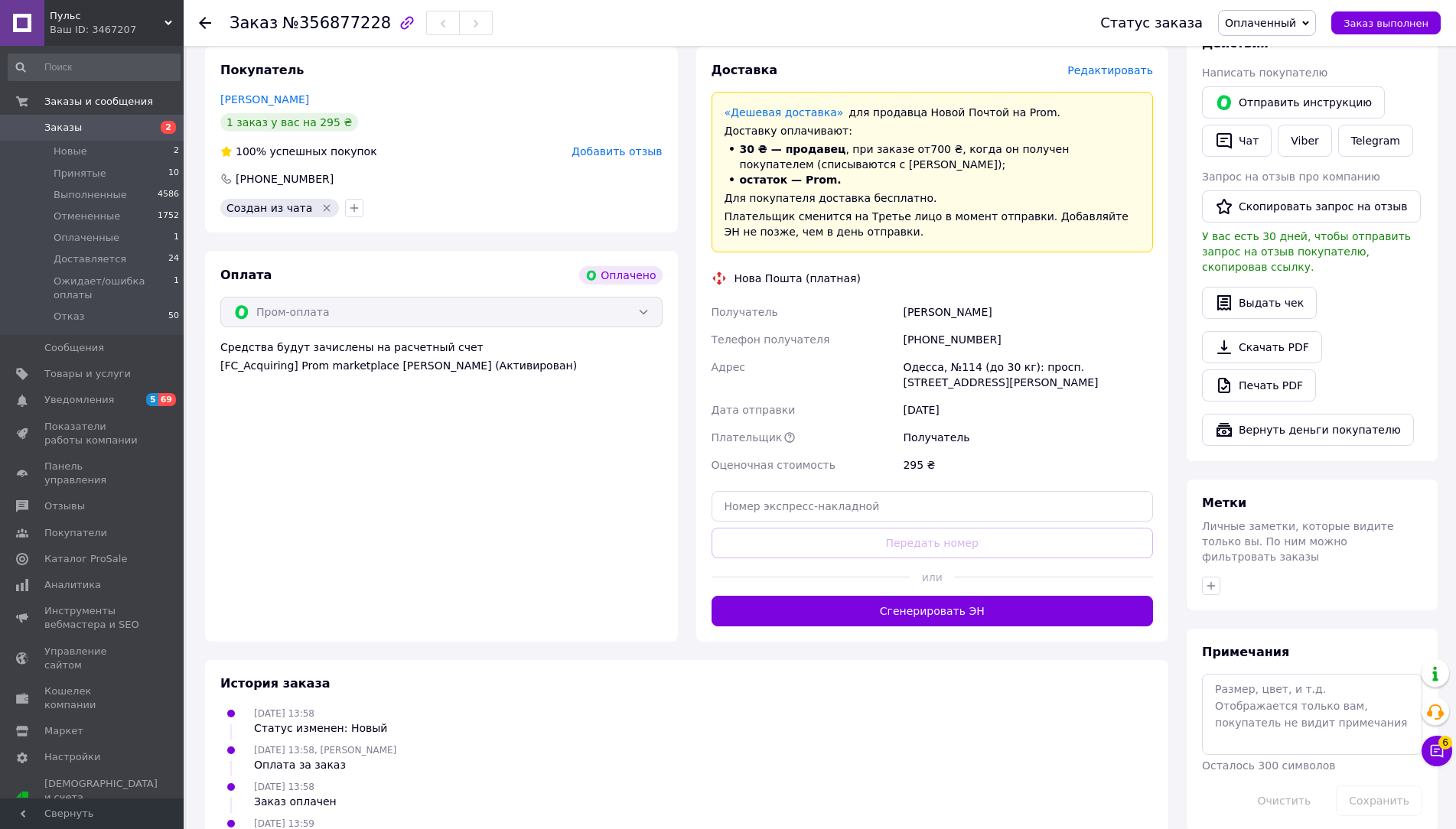
drag, startPoint x: 1007, startPoint y: 308, endPoint x: 904, endPoint y: 306, distance: 103.0
click at [904, 306] on div "Павличенко Сергей" at bounding box center [1028, 312] width 256 height 28
copy div "Павличенко Сергей"
click at [966, 340] on div "[PHONE_NUMBER]" at bounding box center [1028, 339] width 256 height 28
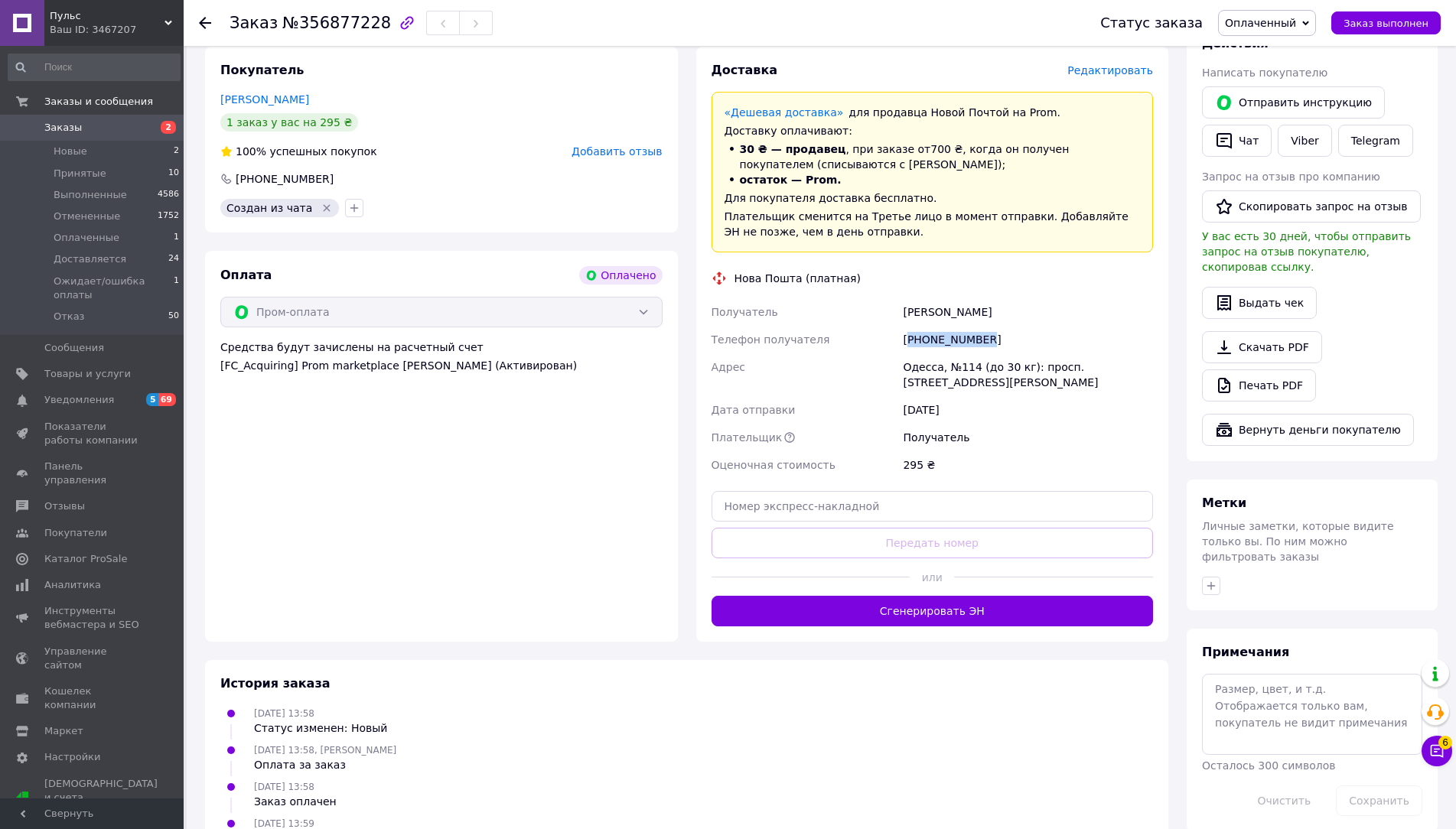
copy div "380677501000"
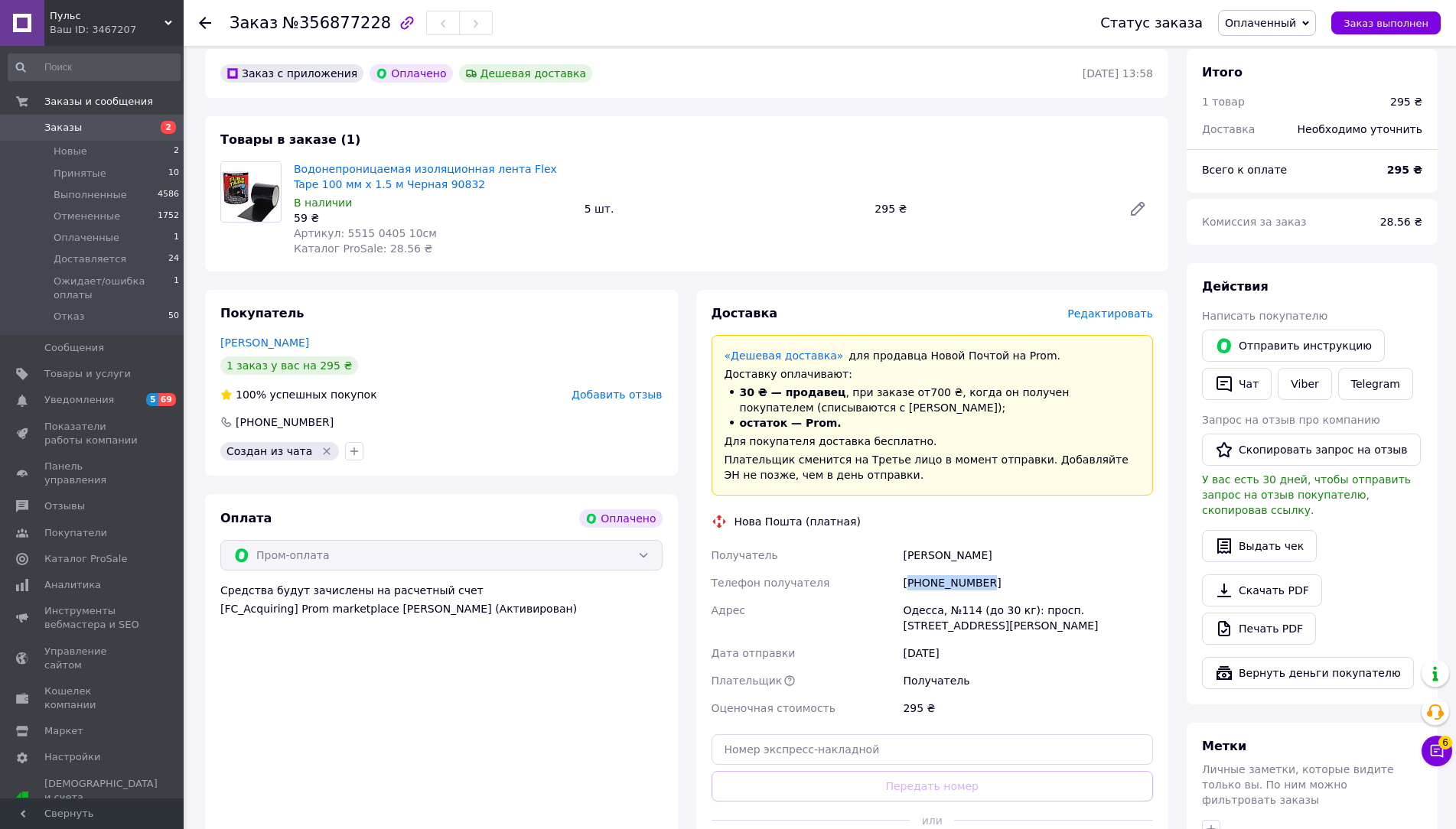
scroll to position [0, 0]
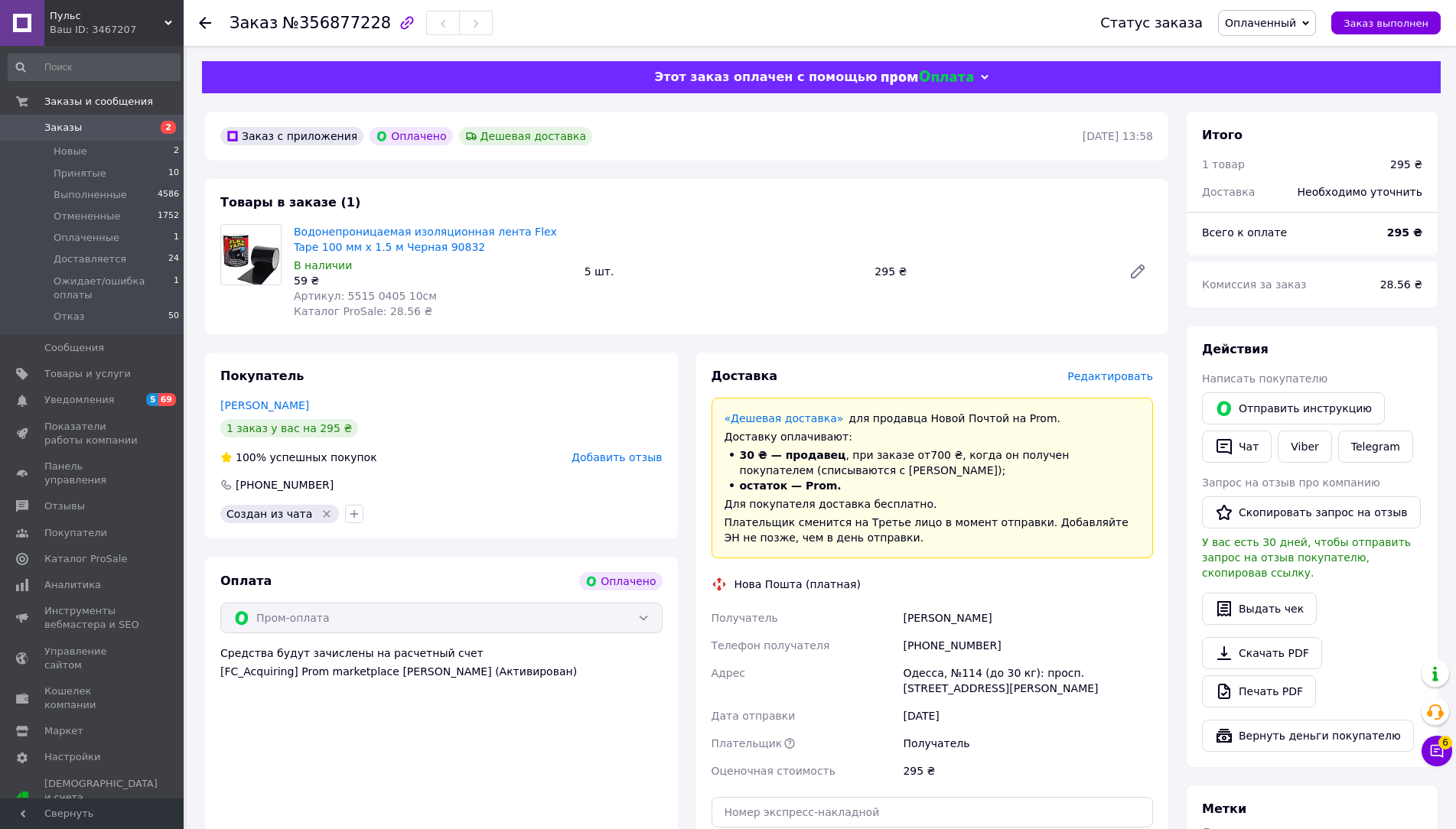
click at [923, 676] on div "Одесса, №114 (до 30 кг): просп. [STREET_ADDRESS][PERSON_NAME]" at bounding box center [1028, 681] width 256 height 43
copy div "Одесса"
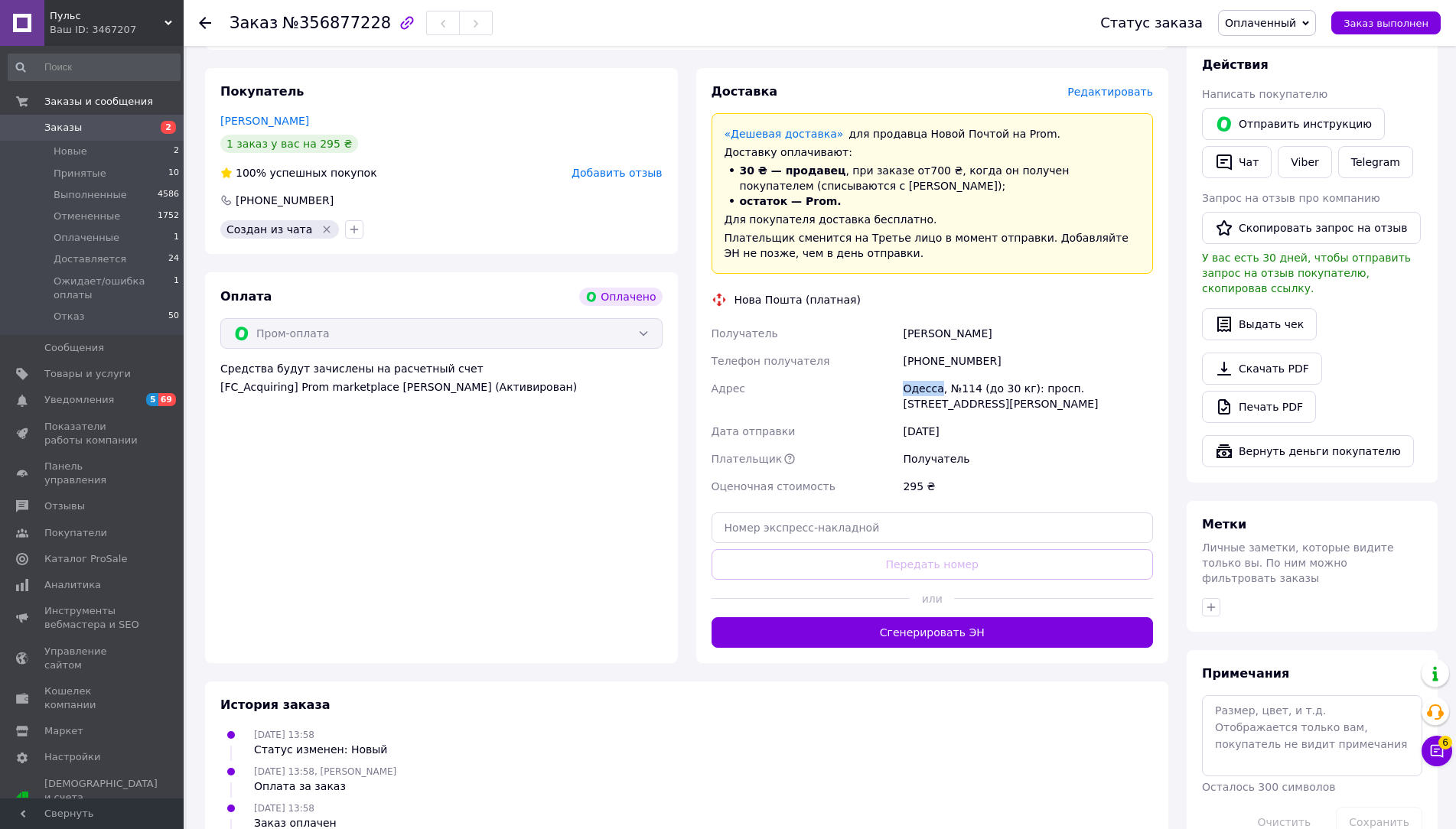
scroll to position [306, 0]
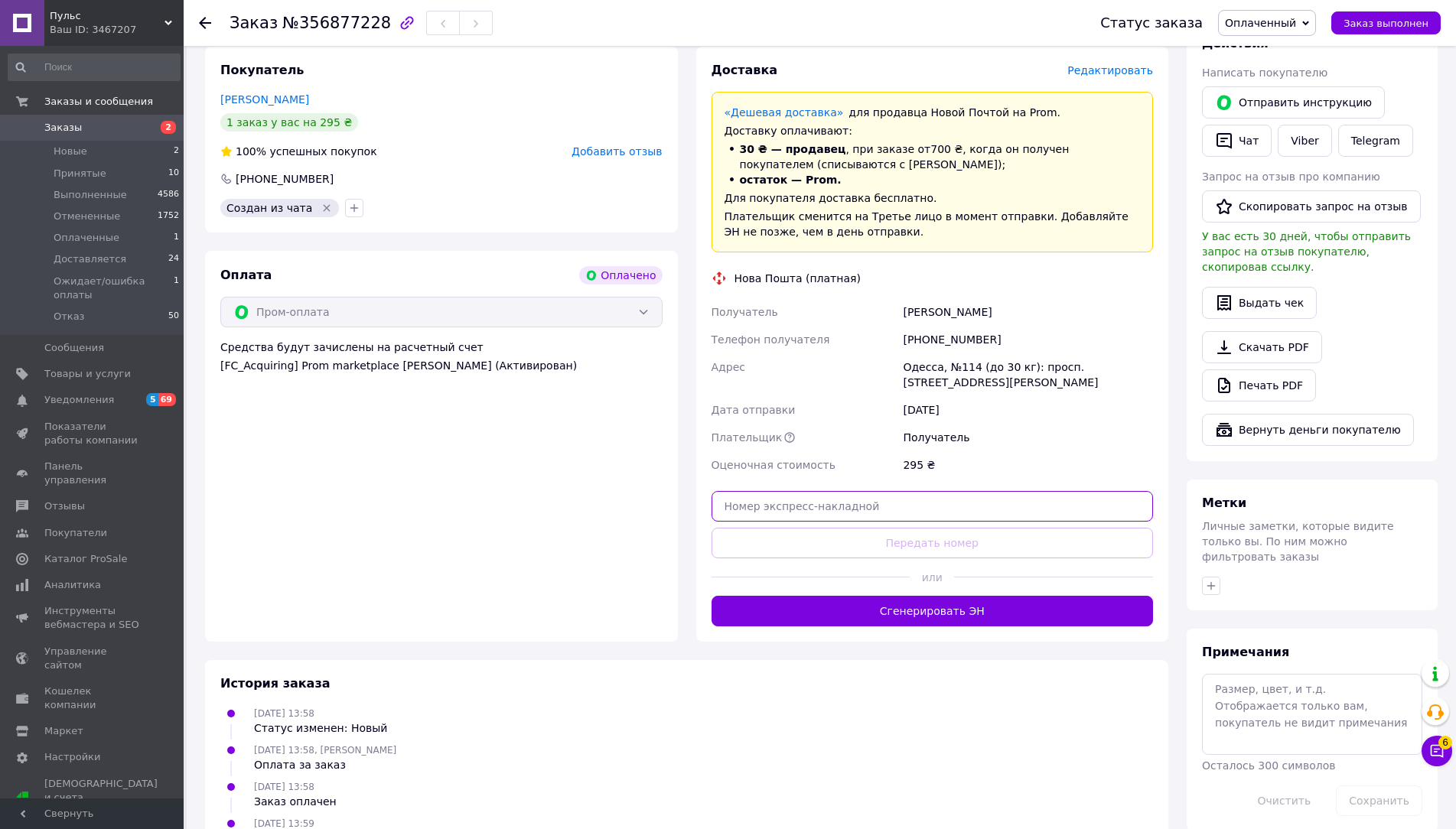
click at [793, 502] on input "text" at bounding box center [933, 506] width 442 height 31
paste input "20451225331453"
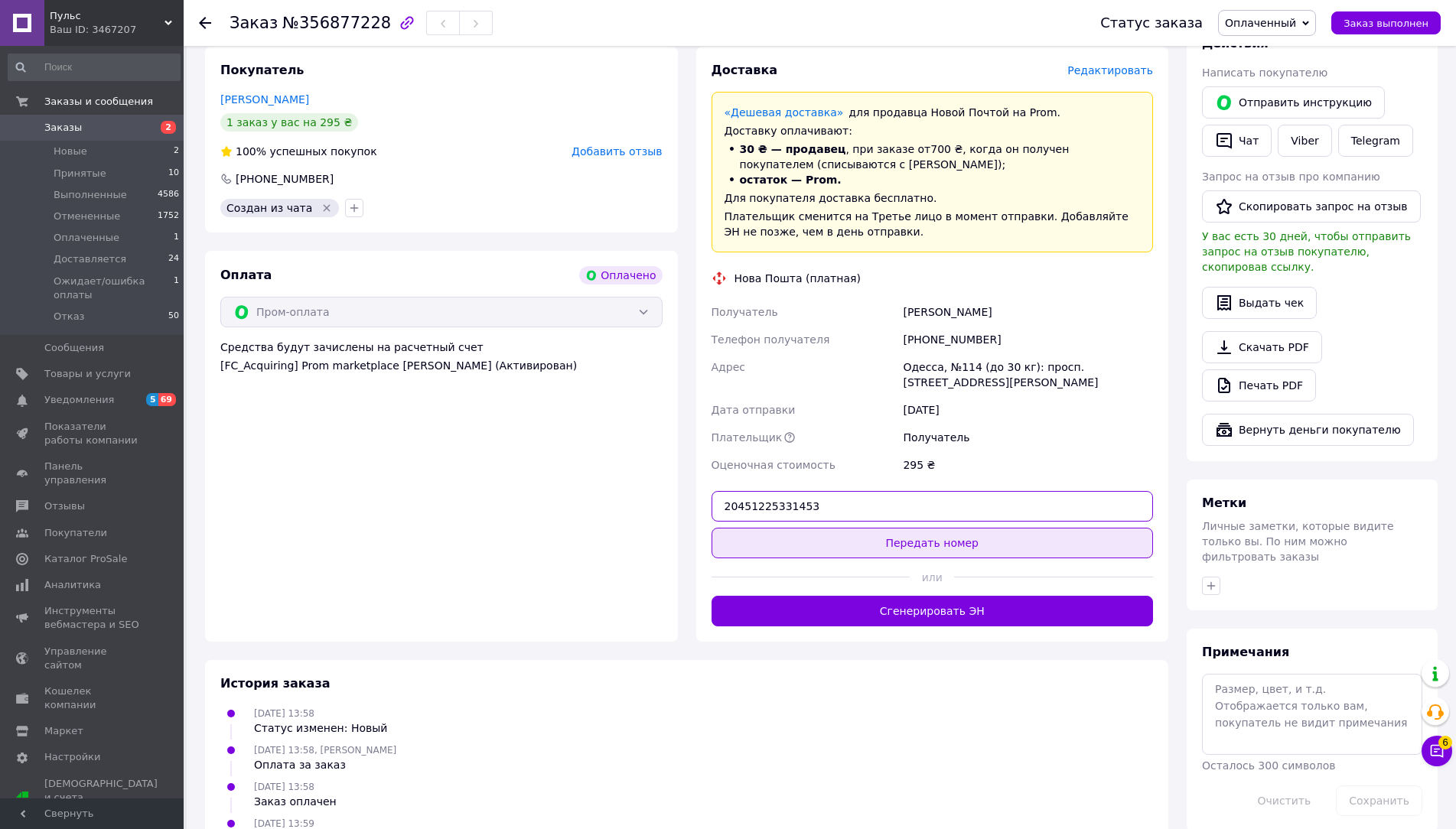
type input "20451225331453"
click at [816, 544] on button "Передать номер" at bounding box center [933, 543] width 442 height 31
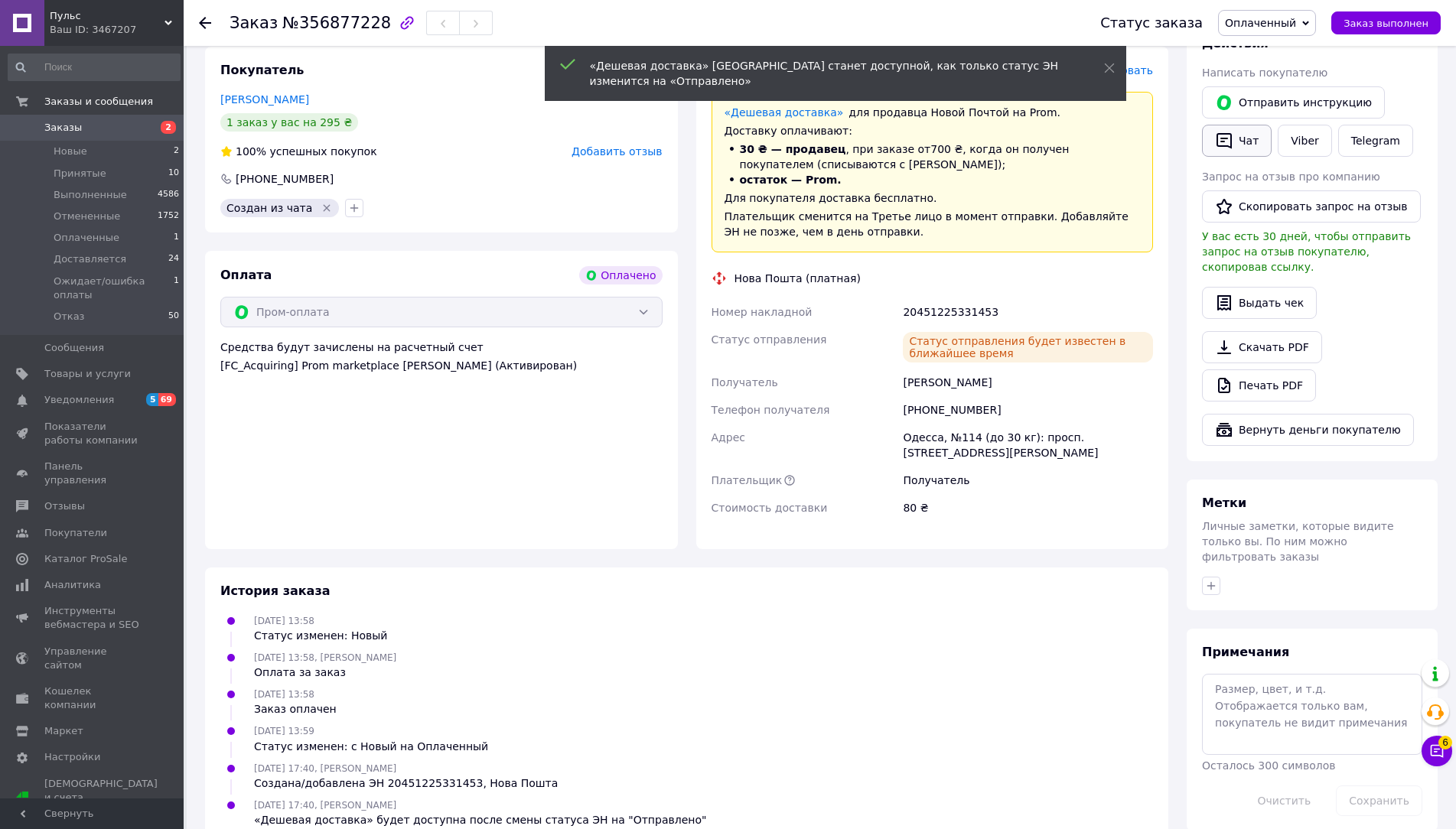
click at [1249, 152] on button "Чат" at bounding box center [1237, 141] width 70 height 32
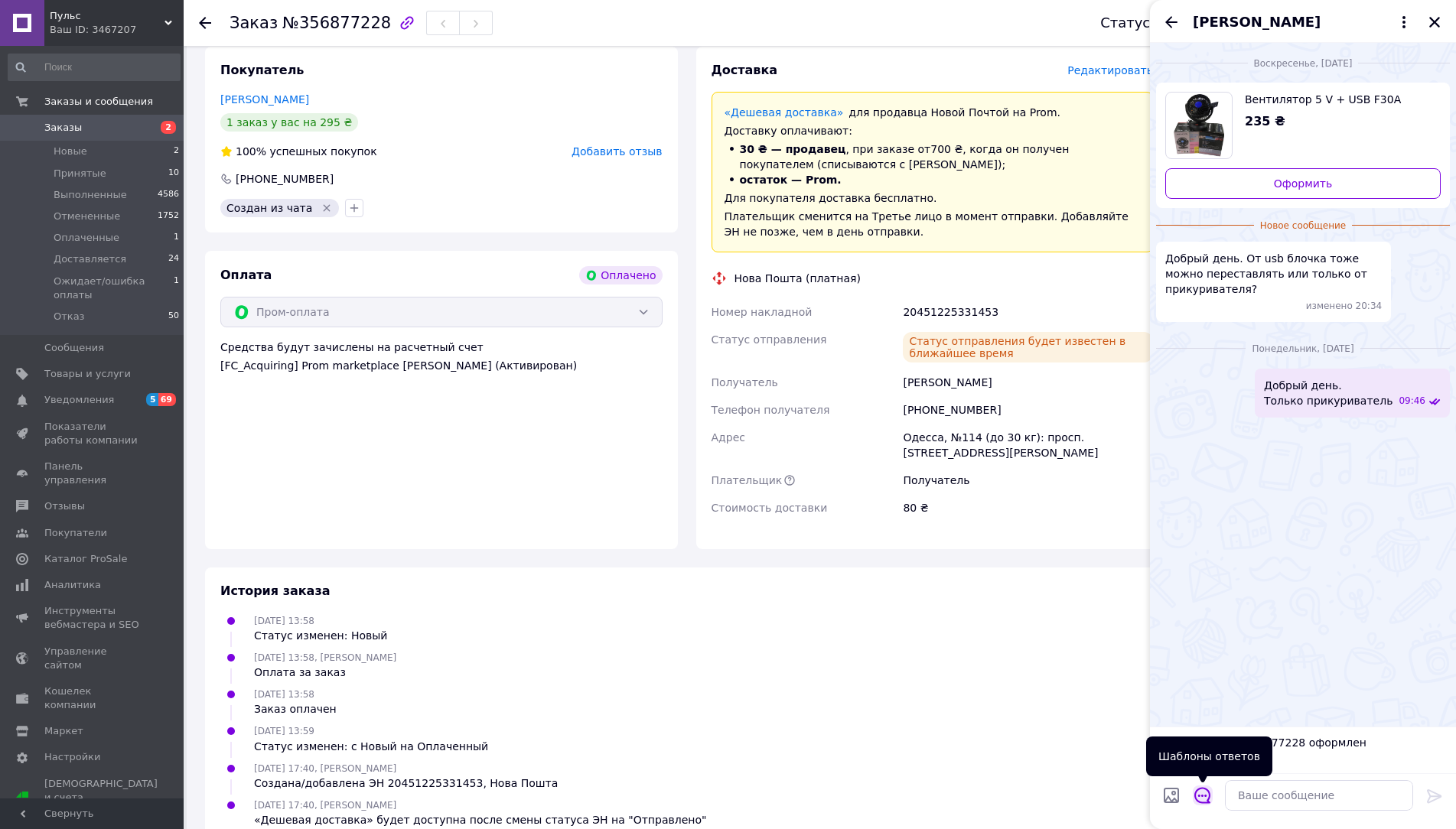
click at [1203, 790] on icon "Открыть шаблоны ответов" at bounding box center [1203, 795] width 17 height 17
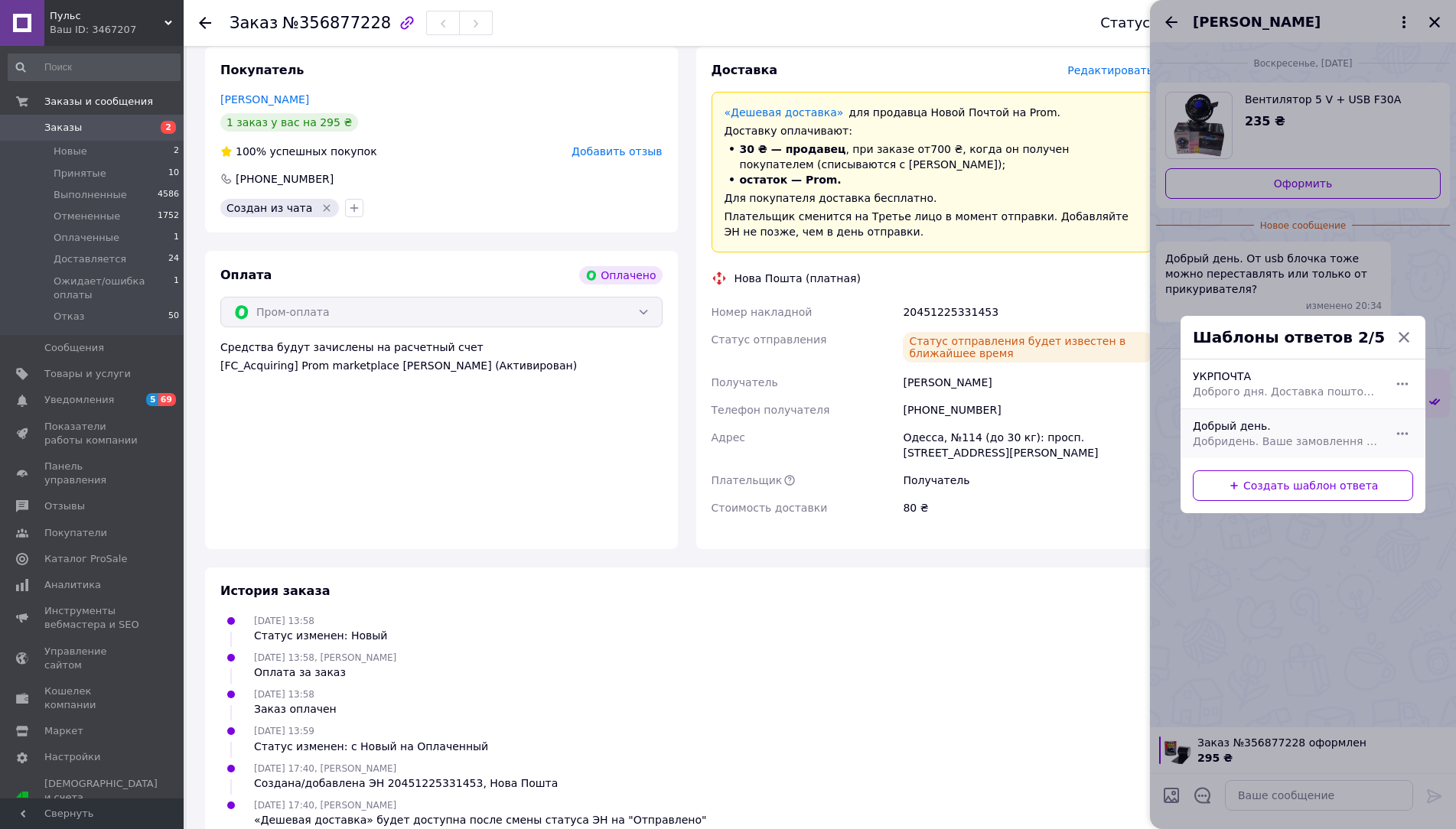
click at [1237, 447] on span "Добридень. Ваше замовлення прийнято. Замовлення відправляються в строк до 6 роб…" at bounding box center [1287, 441] width 187 height 15
type textarea "Добридень. Ваше замовлення прийнято. Замовлення відправляються в строк до 6 роб…"
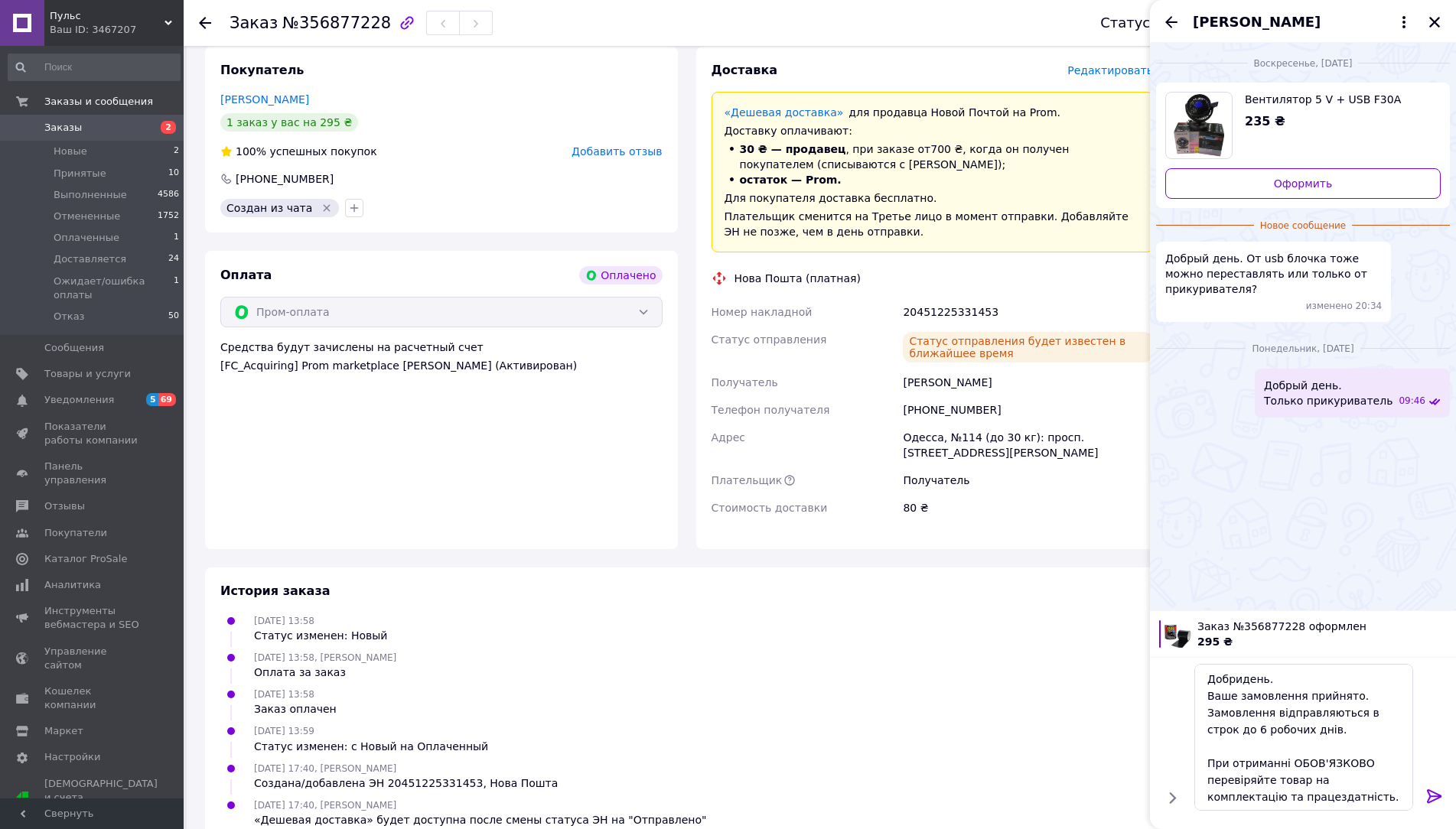
click at [1441, 797] on icon at bounding box center [1435, 796] width 18 height 18
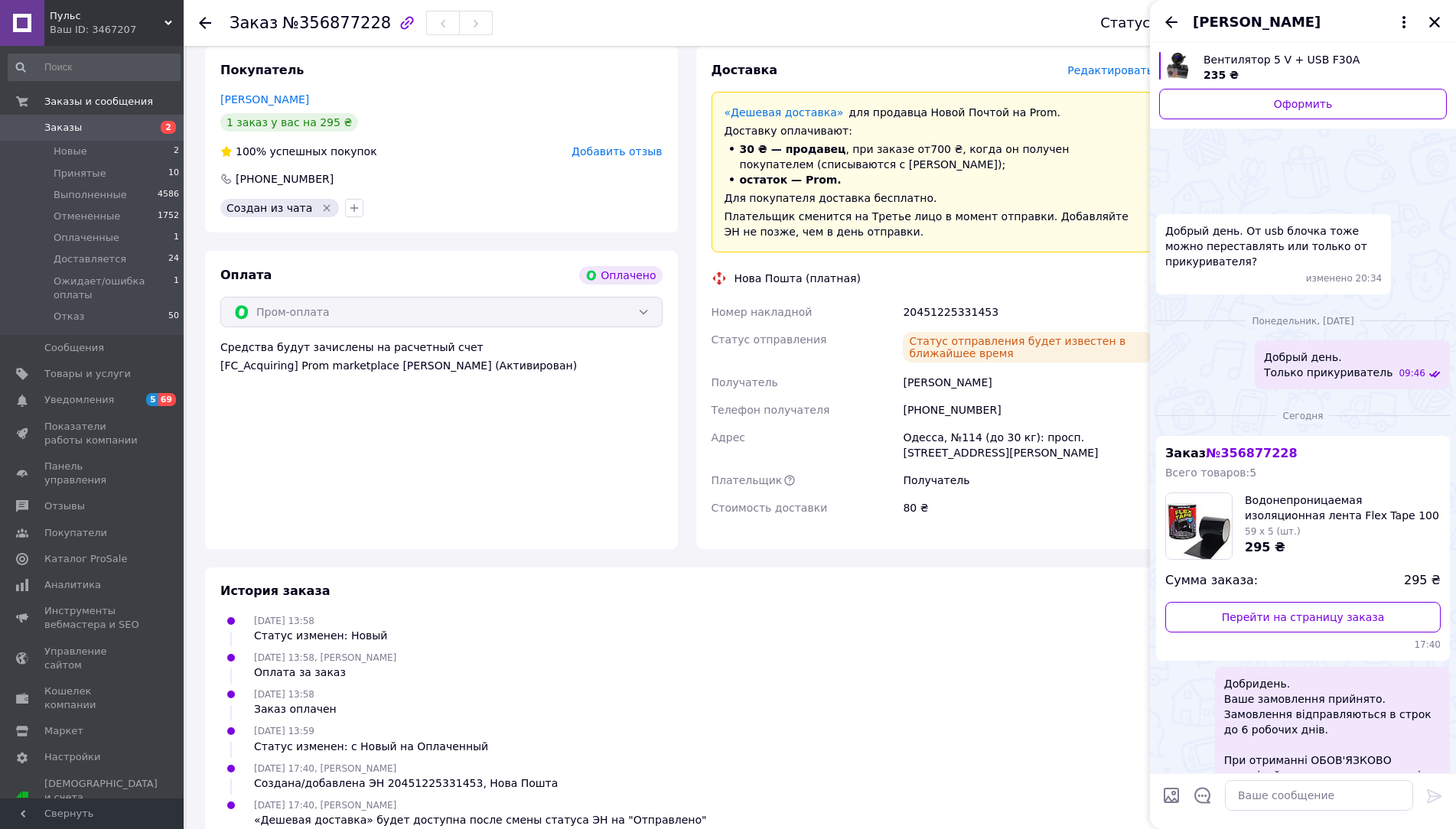
scroll to position [57, 0]
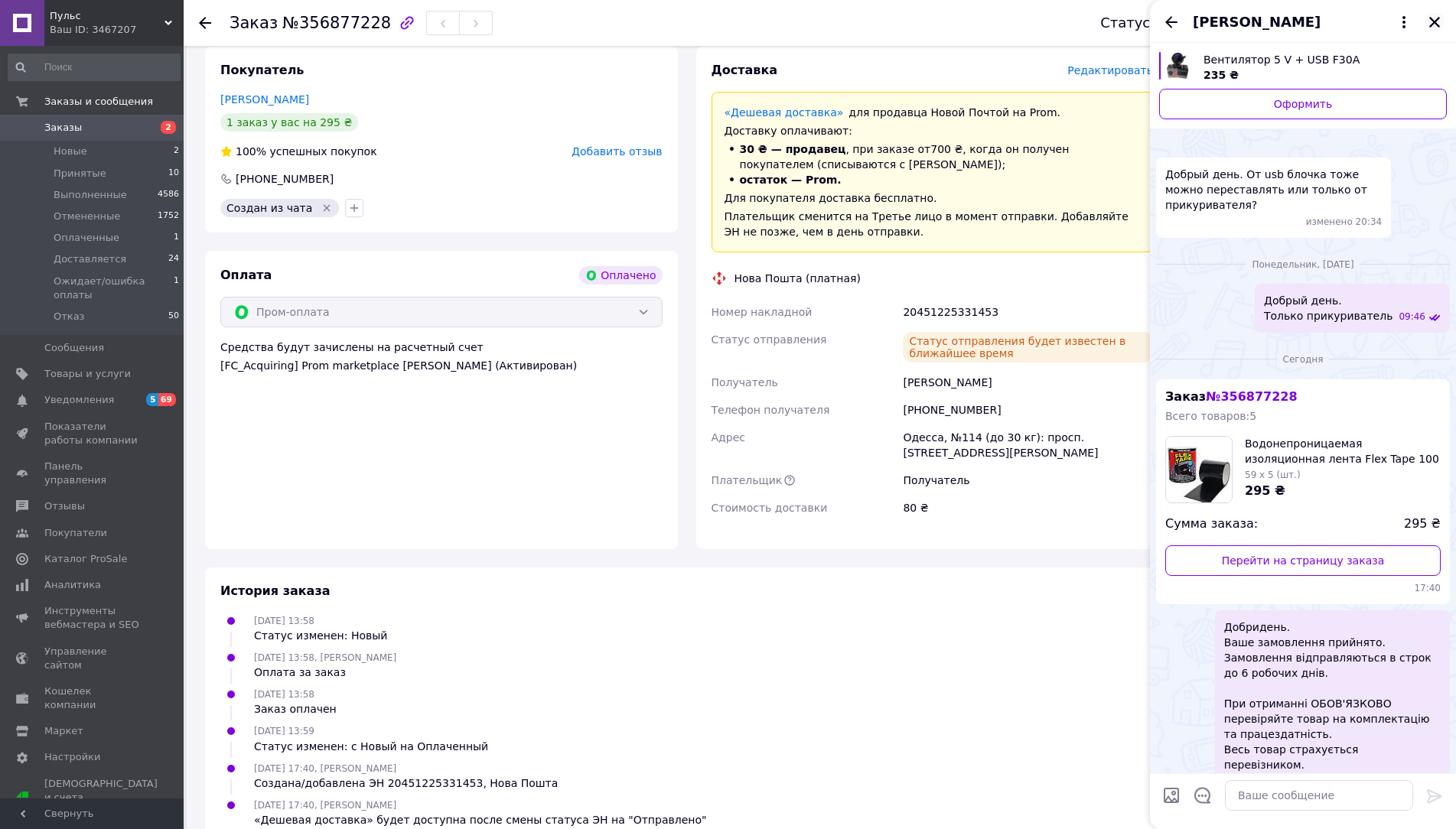
click at [1434, 28] on icon "Закрыть" at bounding box center [1435, 22] width 14 height 14
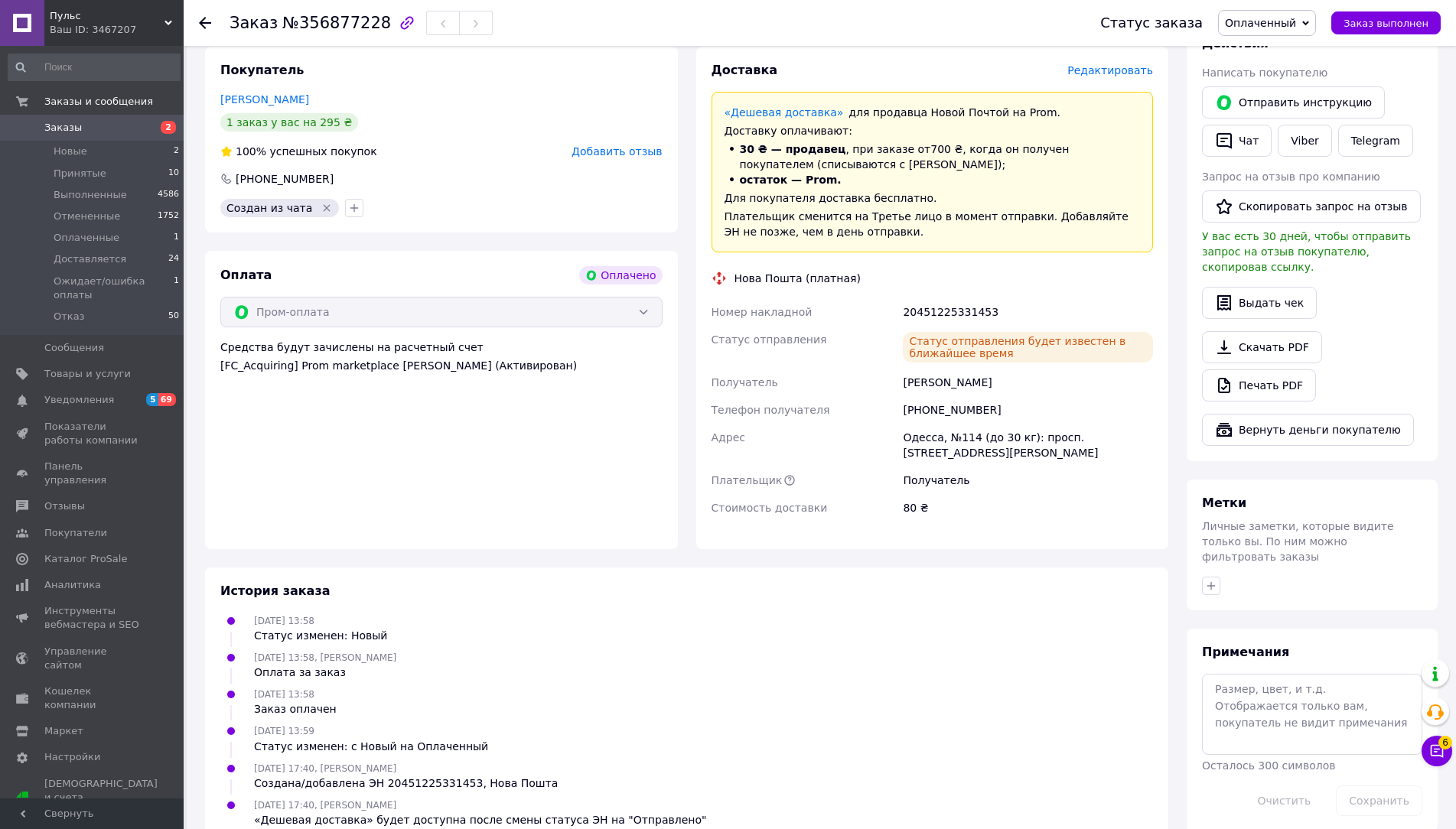
scroll to position [0, 0]
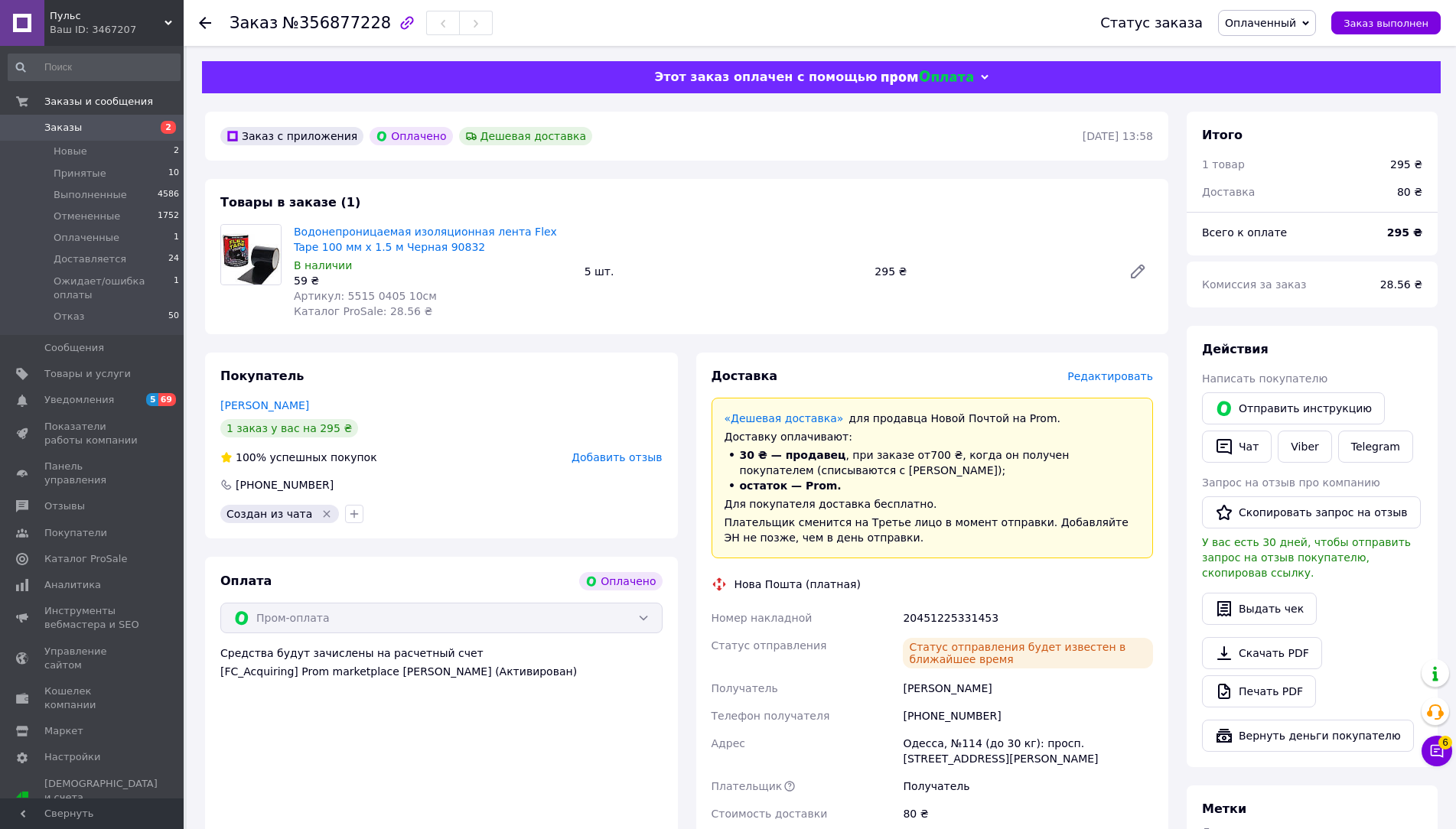
click at [1268, 21] on span "Оплаченный" at bounding box center [1261, 23] width 71 height 12
click at [1264, 59] on li "Принят" at bounding box center [1294, 54] width 149 height 23
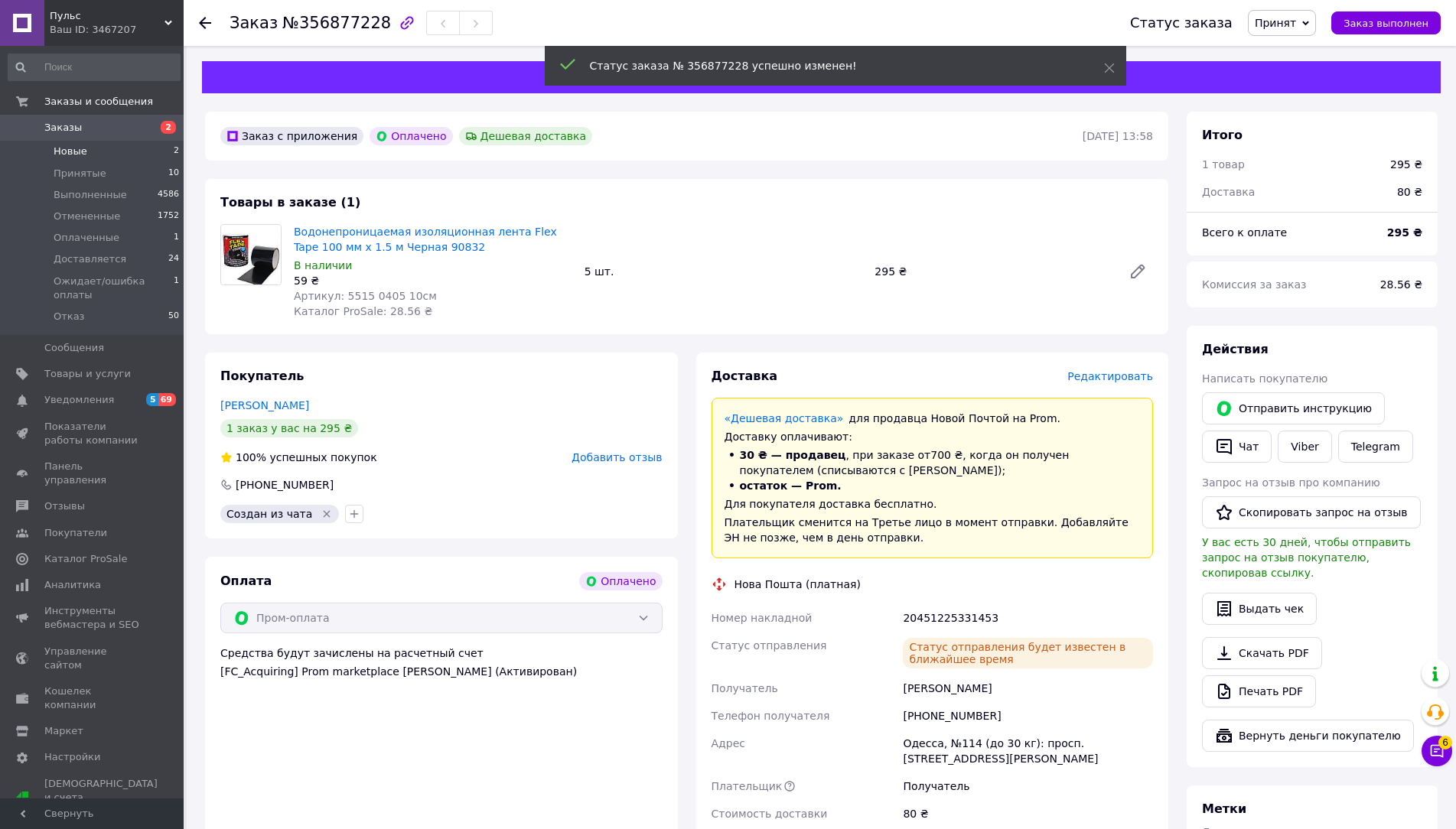
click at [155, 154] on li "Новые 2" at bounding box center [94, 152] width 189 height 21
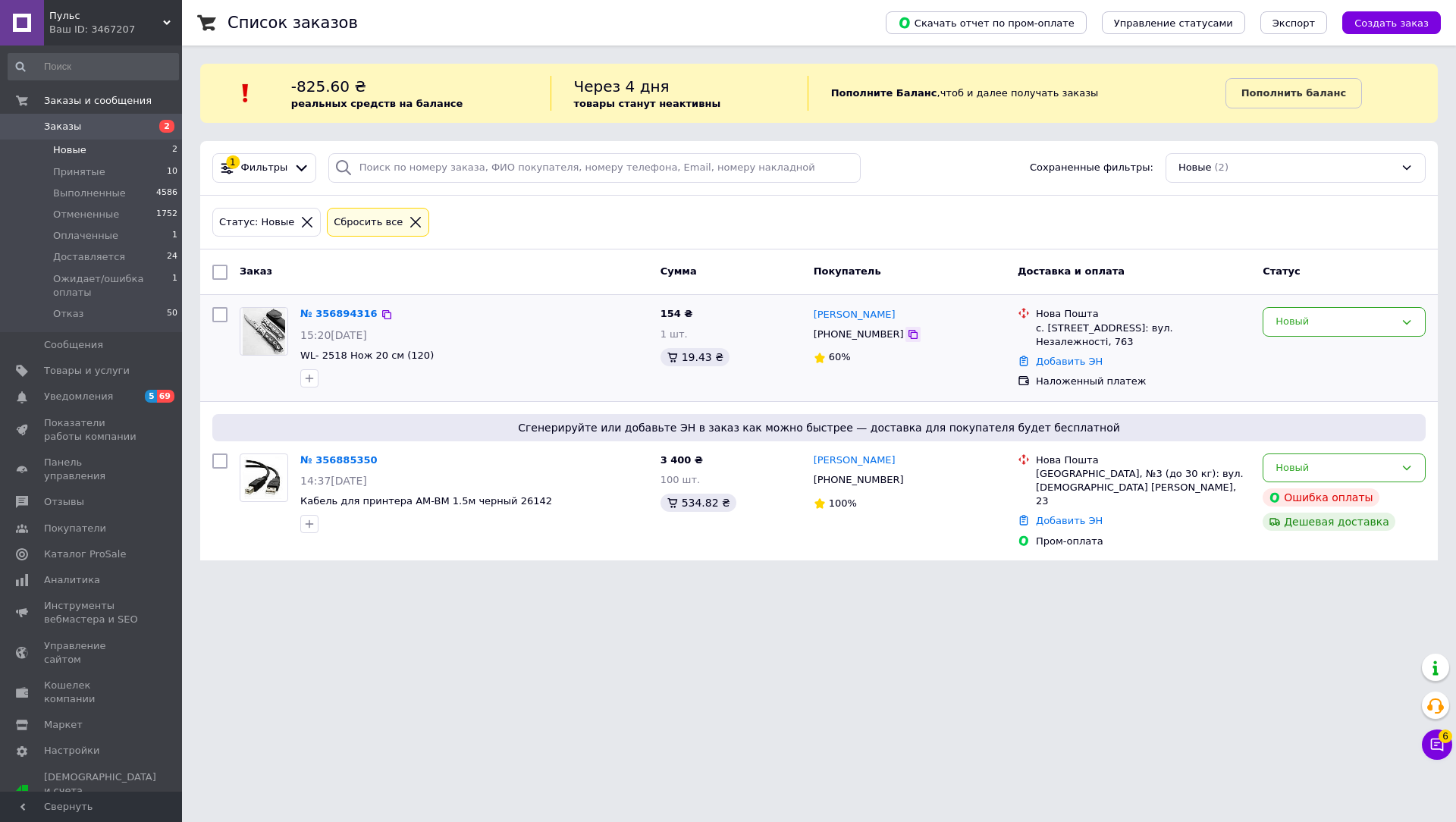
click at [907, 335] on icon at bounding box center [913, 334] width 12 height 12
click at [194, 348] on div "Список заказов Скачать отчет по пром-оплате Управление статусами Экспорт Создат…" at bounding box center [819, 289] width 1274 height 579
click at [346, 460] on link "№ 356885350" at bounding box center [339, 460] width 77 height 11
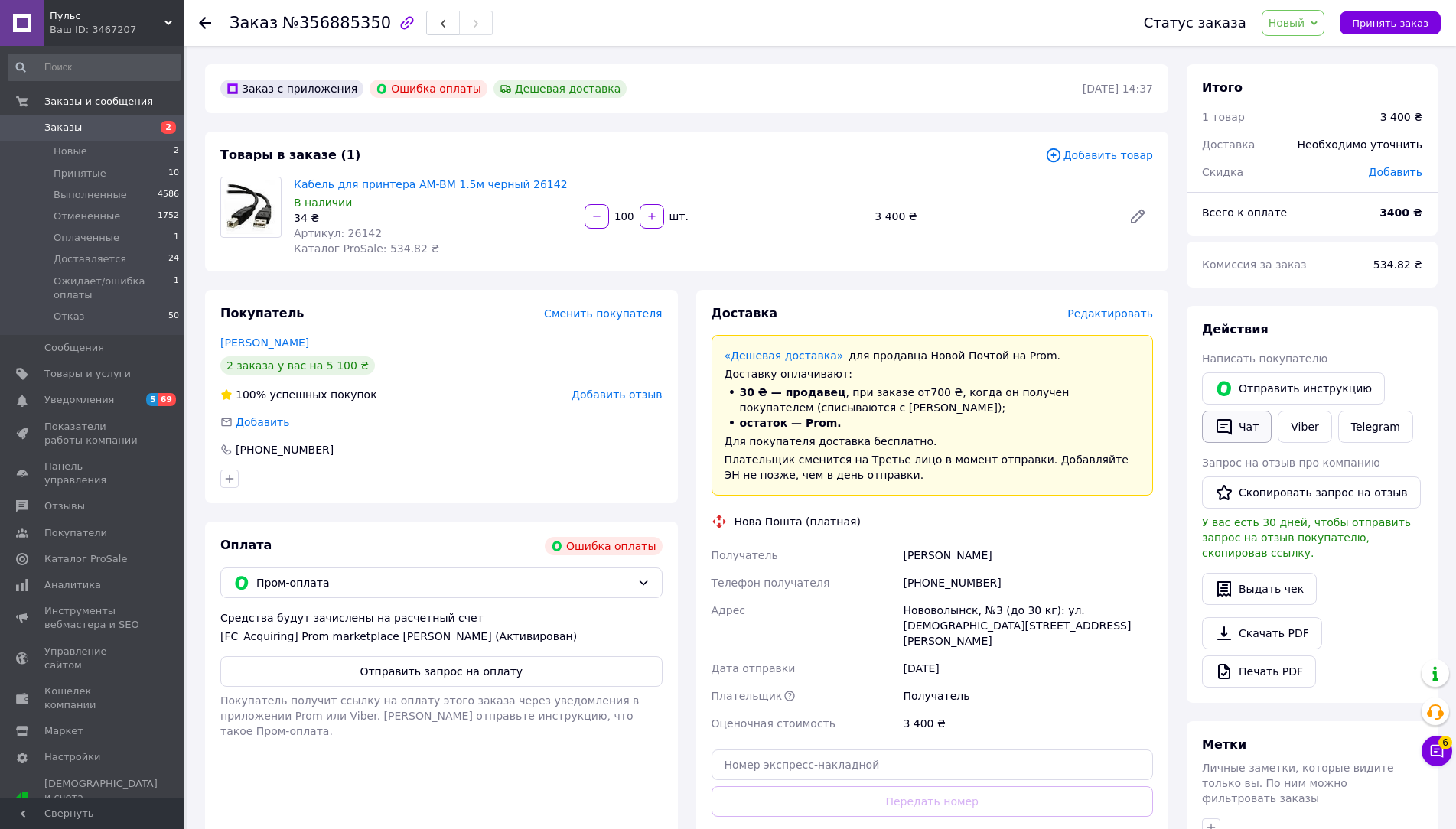
click at [1222, 426] on icon "button" at bounding box center [1225, 427] width 18 height 18
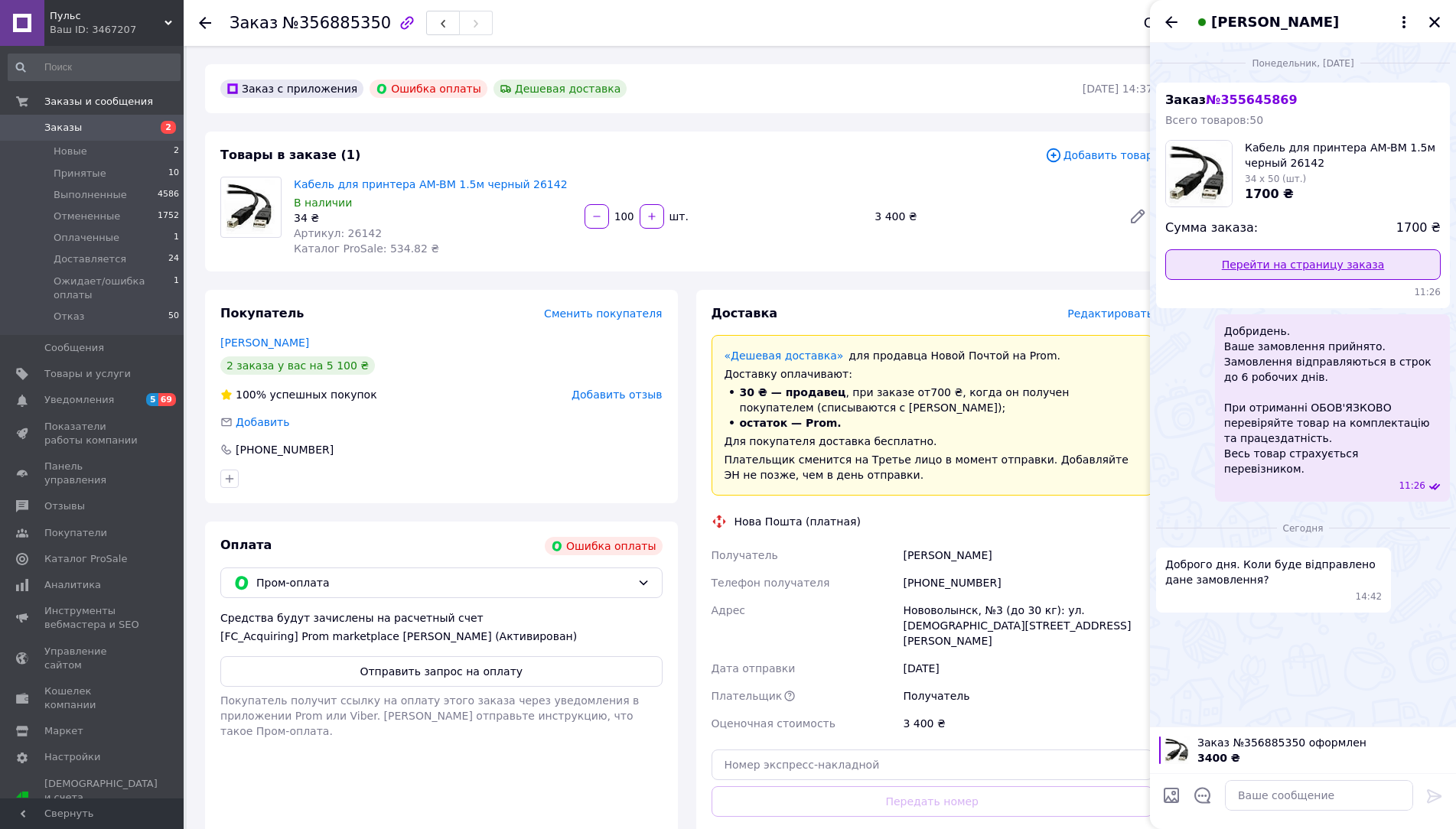
click at [1273, 261] on link "Перейти на страницу заказа" at bounding box center [1303, 265] width 275 height 31
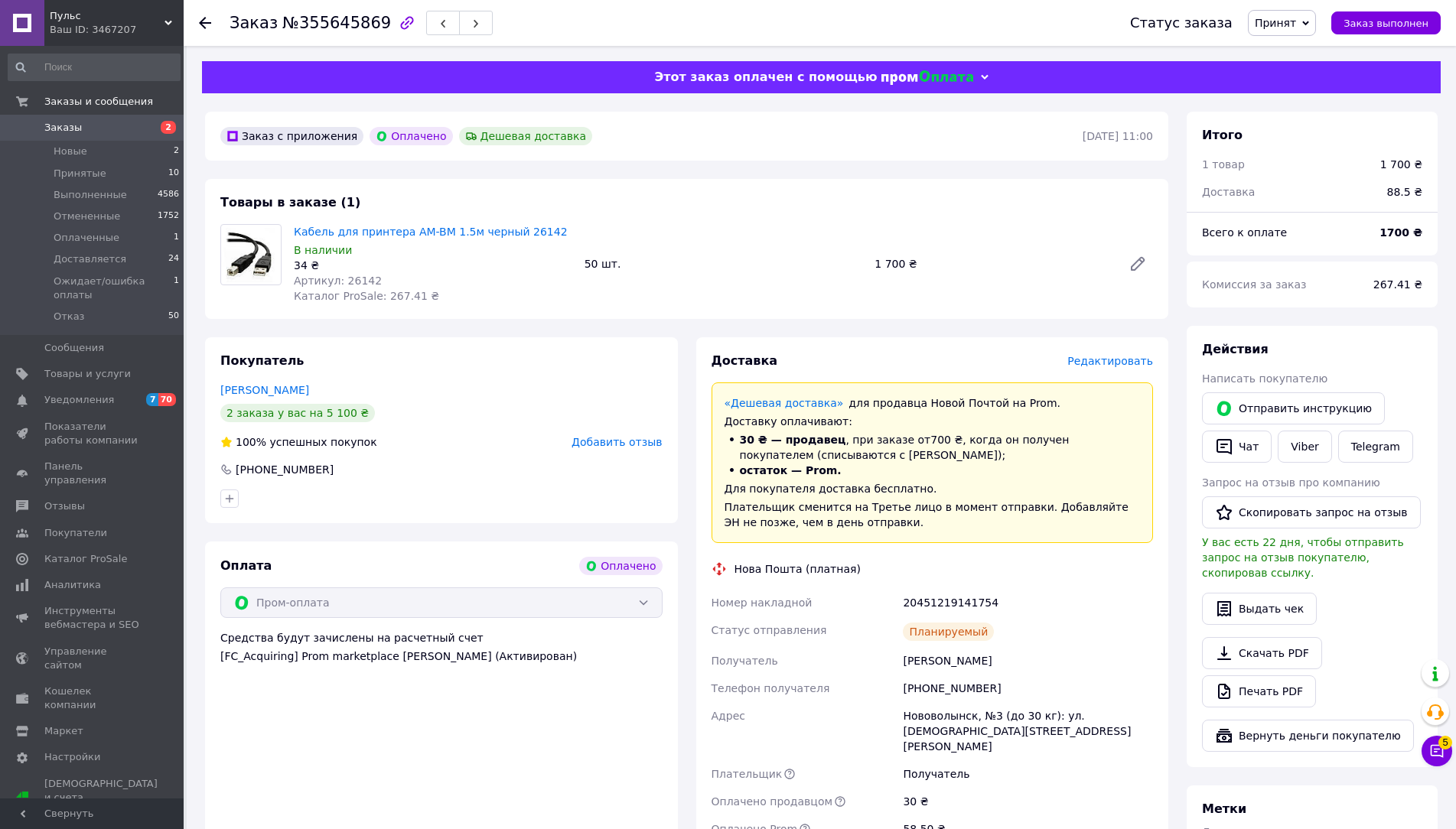
click at [351, 29] on span "№355645869" at bounding box center [336, 23] width 109 height 18
copy span "355645869"
click at [201, 171] on div "Заказ с приложения Оплачено Дешевая доставка [DATE] 11:00 Товары в заказе (1) К…" at bounding box center [687, 670] width 982 height 1117
click at [159, 149] on li "Новые 2" at bounding box center [94, 152] width 189 height 21
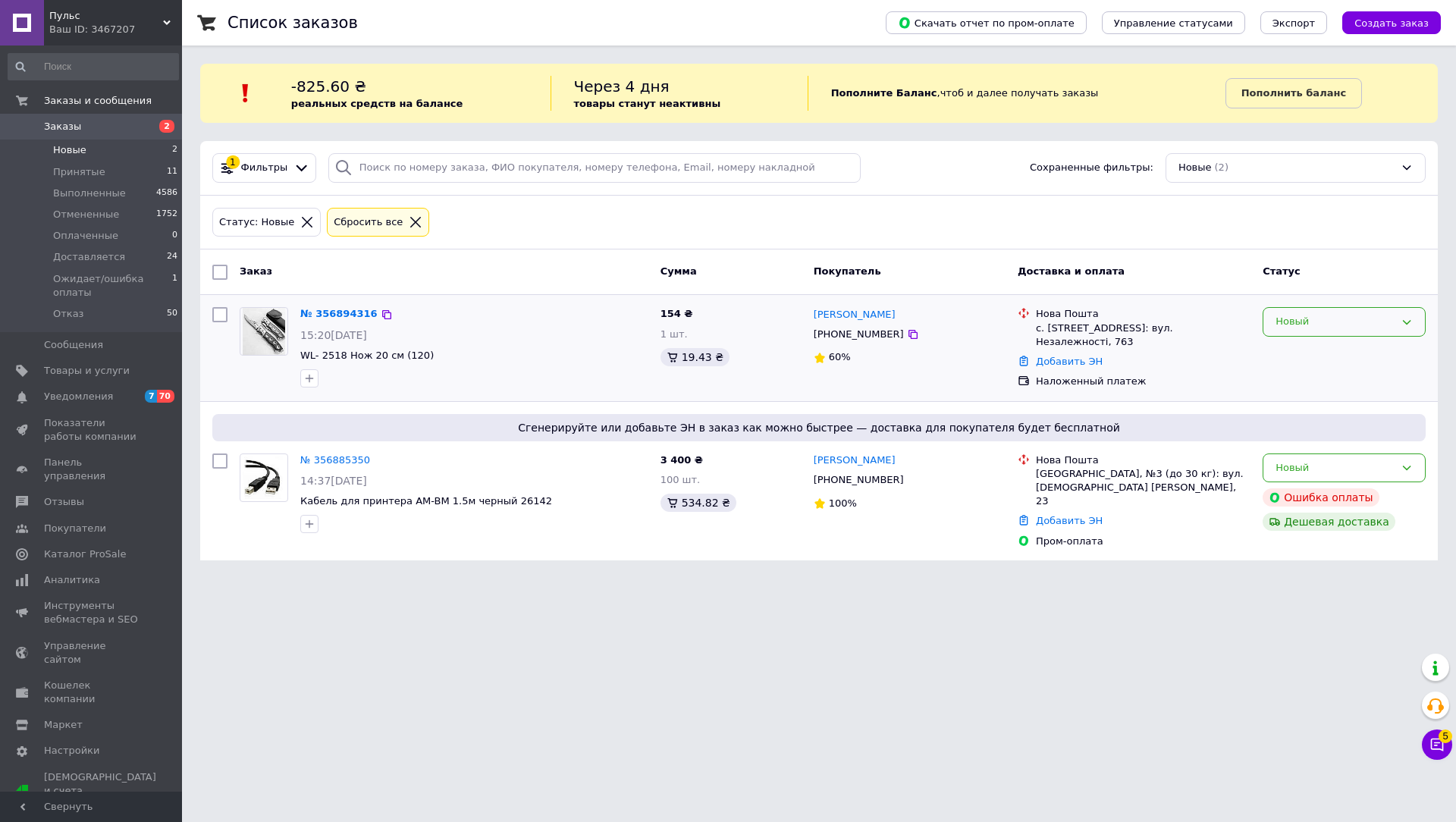
click at [1271, 333] on div "Новый" at bounding box center [1344, 321] width 163 height 30
click at [1281, 353] on li "Принят" at bounding box center [1344, 353] width 162 height 28
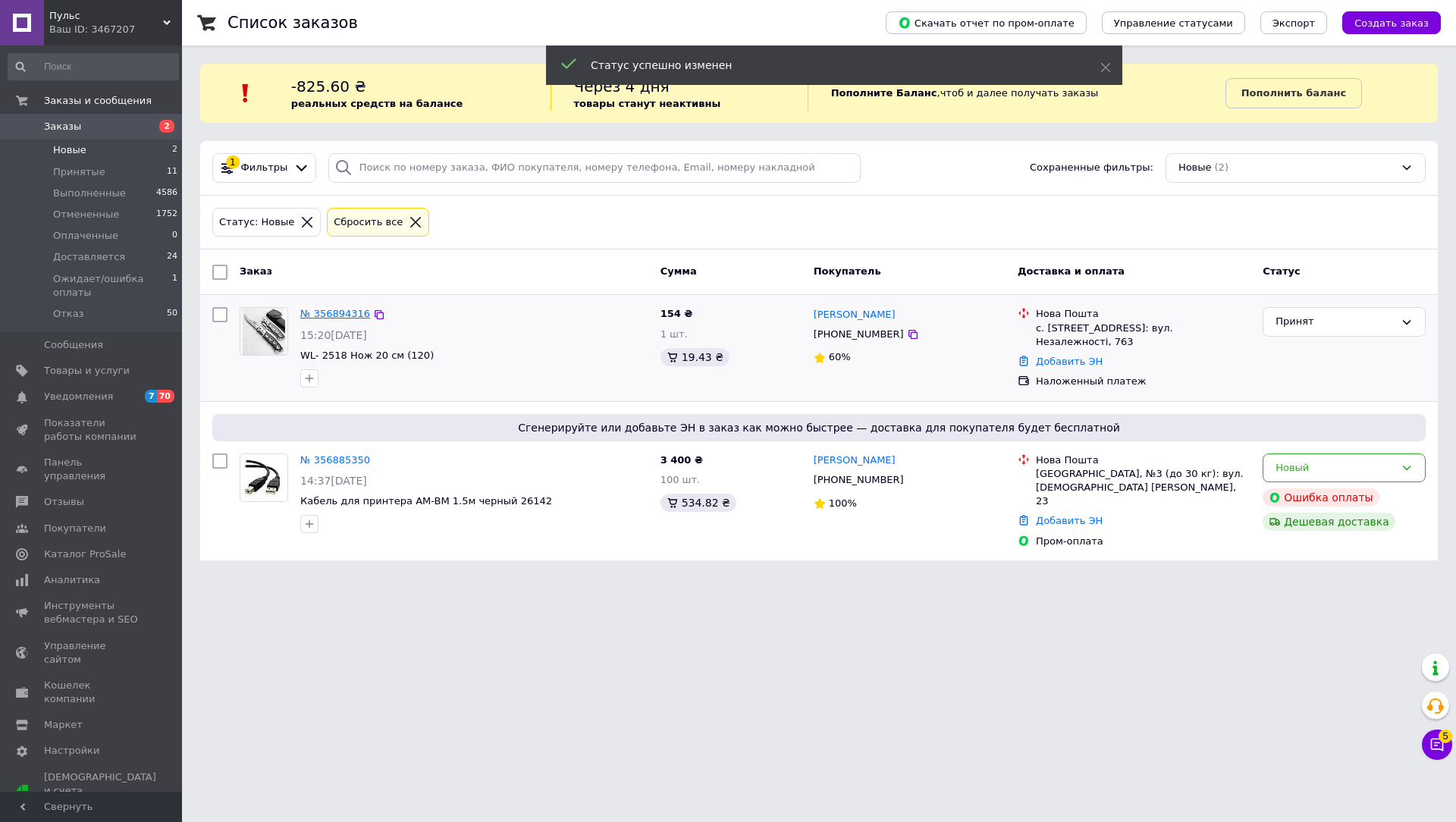
click at [352, 316] on link "№ 356894316" at bounding box center [335, 313] width 70 height 11
